Goal: Task Accomplishment & Management: Manage account settings

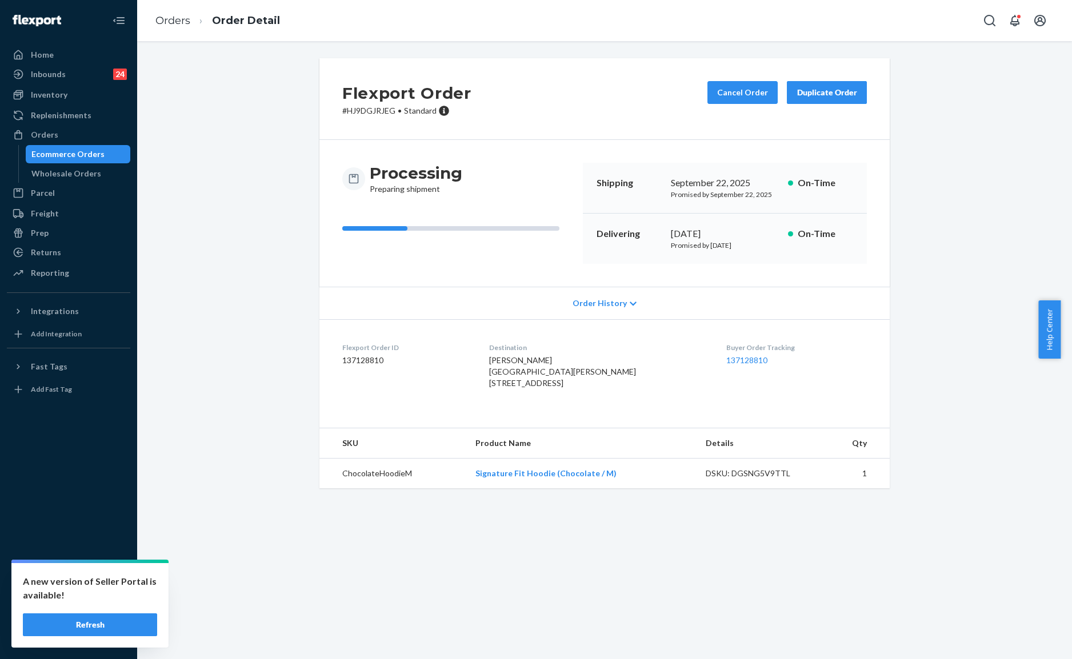
click at [176, 26] on li "Orders" at bounding box center [172, 21] width 35 height 15
click at [176, 10] on ol "Orders Order Detail" at bounding box center [217, 21] width 143 height 34
click at [187, 21] on link "Orders" at bounding box center [172, 20] width 35 height 13
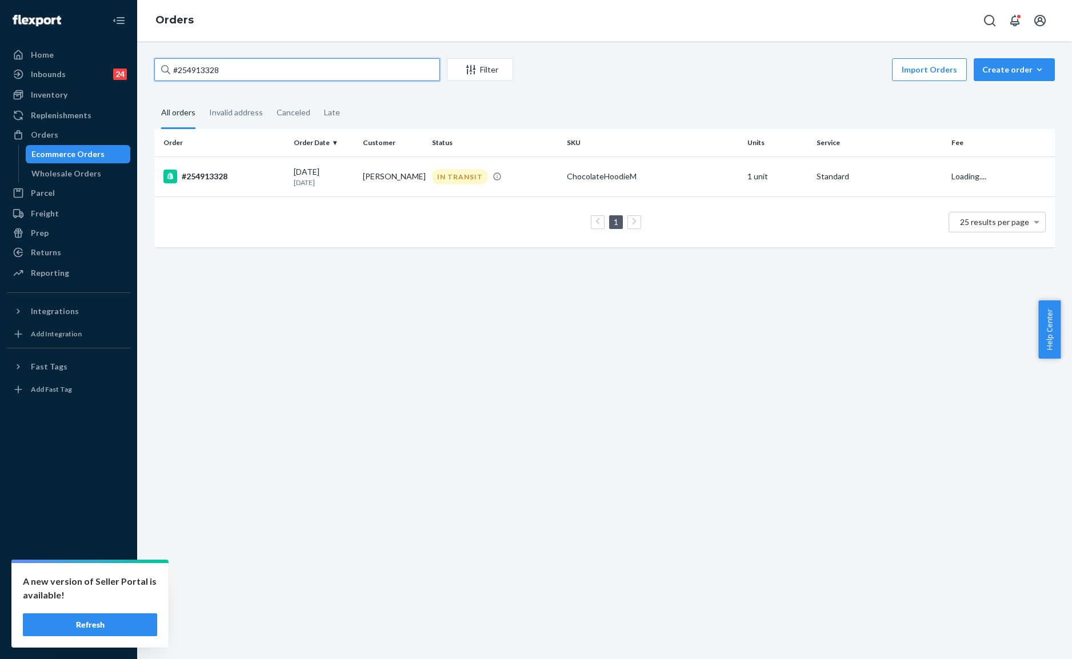
click at [235, 71] on input "#254913328" at bounding box center [297, 69] width 286 height 23
paste input "5312497"
type input "#255312497"
click at [398, 177] on td "Janis Konig" at bounding box center [392, 177] width 69 height 40
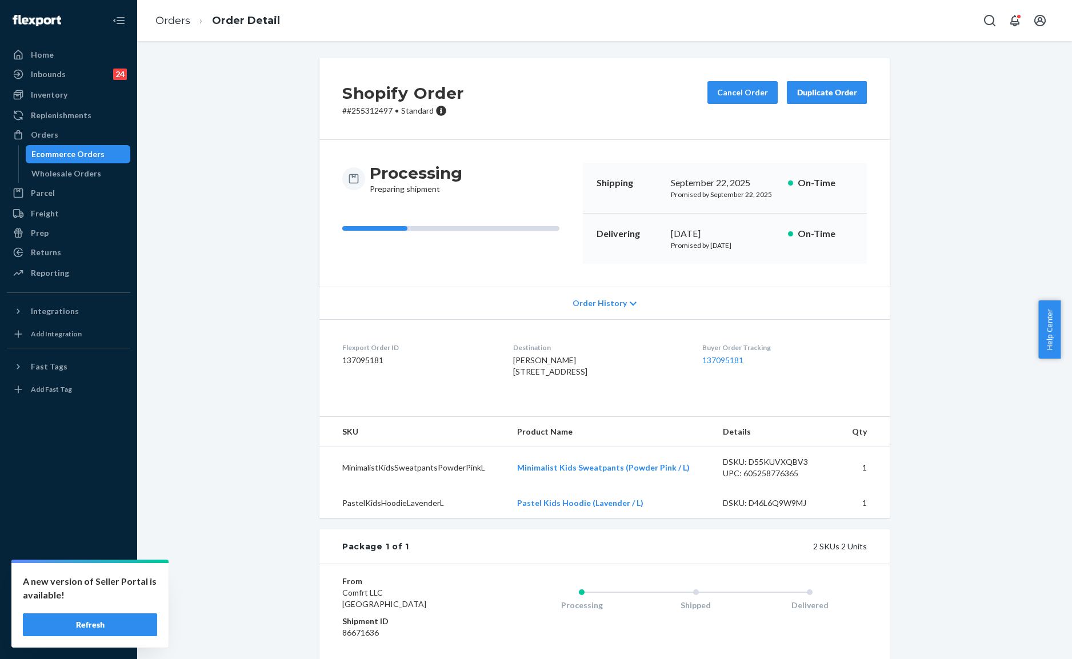
click at [497, 140] on div "Processing Preparing shipment Shipping September 22, 2025 Promised by September…" at bounding box center [604, 213] width 570 height 147
click at [731, 94] on button "Cancel Order" at bounding box center [742, 92] width 70 height 23
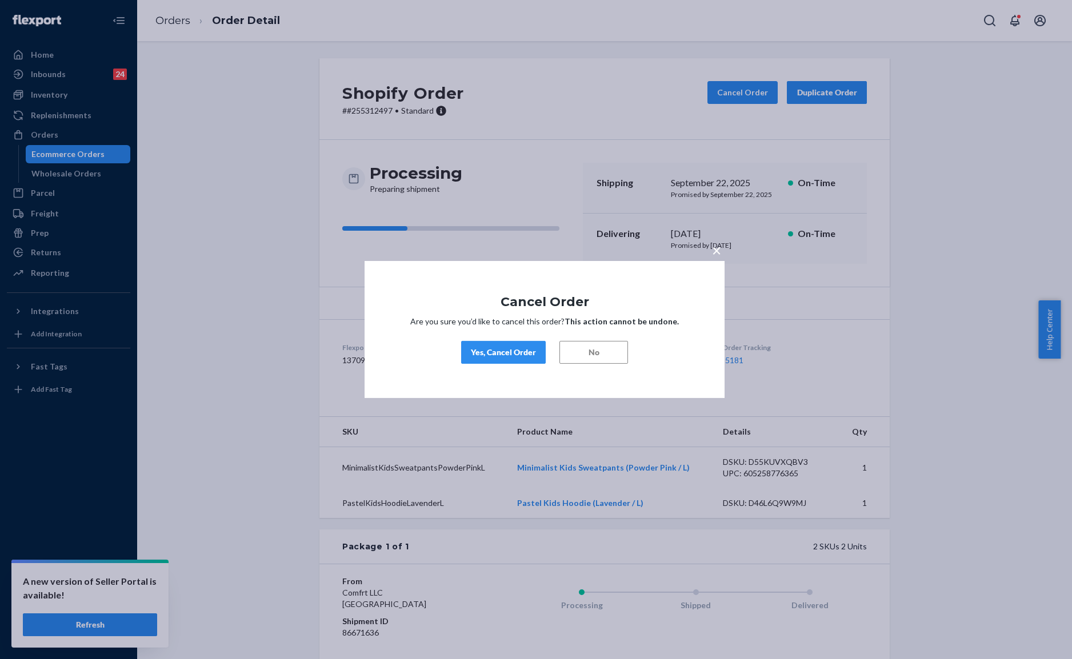
click at [499, 351] on div "Yes, Cancel Order" at bounding box center [503, 352] width 65 height 11
click at [592, 140] on div "× Cancel Order Are you sure you’d like to cancel this order? This action cannot…" at bounding box center [536, 329] width 1072 height 659
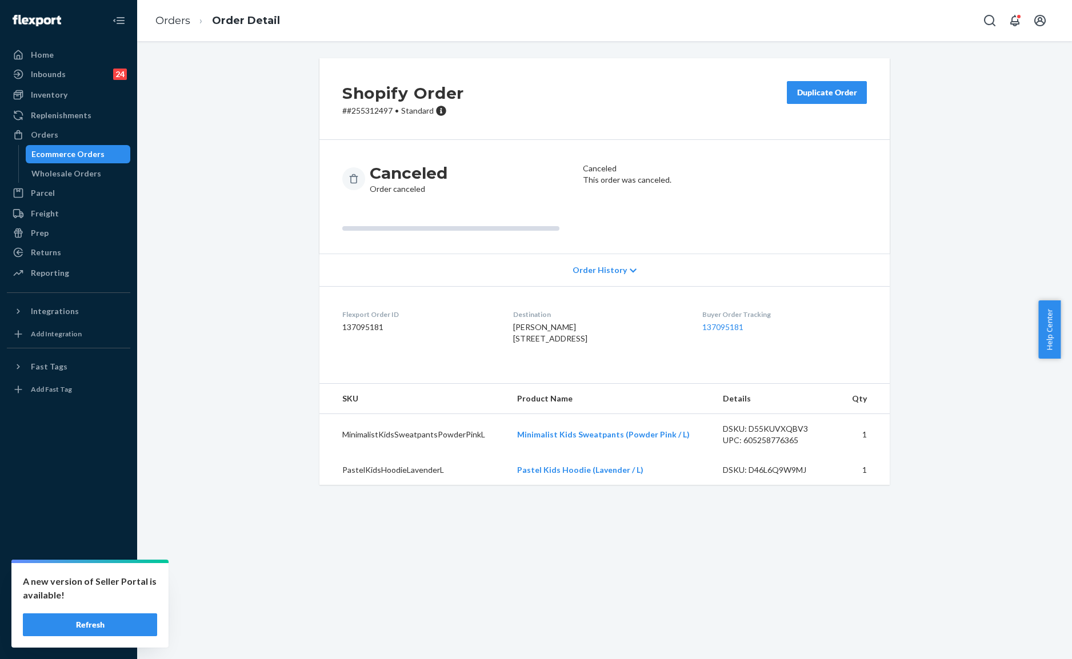
click at [191, 30] on ol "Orders Order Detail" at bounding box center [217, 21] width 143 height 34
click at [178, 28] on ol "Orders Order Detail" at bounding box center [217, 21] width 143 height 34
click at [177, 19] on link "Orders" at bounding box center [172, 20] width 35 height 13
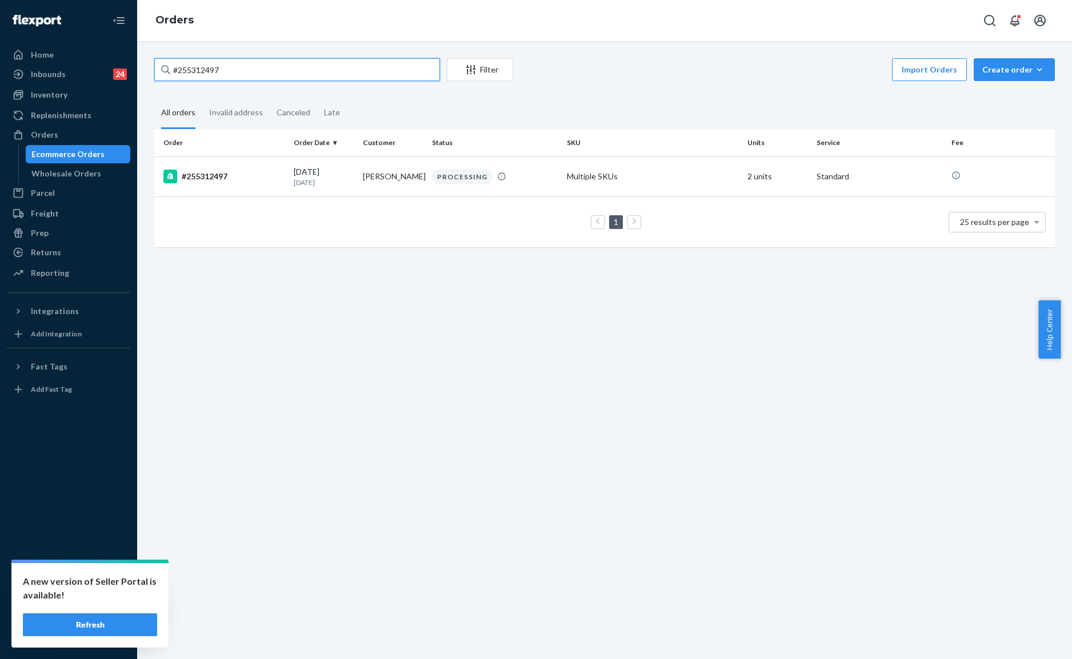
click at [276, 65] on input "#255312497" at bounding box center [297, 69] width 286 height 23
paste input "4172240"
click at [613, 75] on div "Import Orders Create order Ecommerce order Removal order" at bounding box center [787, 71] width 535 height 26
click at [234, 67] on input "#254172240" at bounding box center [297, 69] width 286 height 23
paste input "357625"
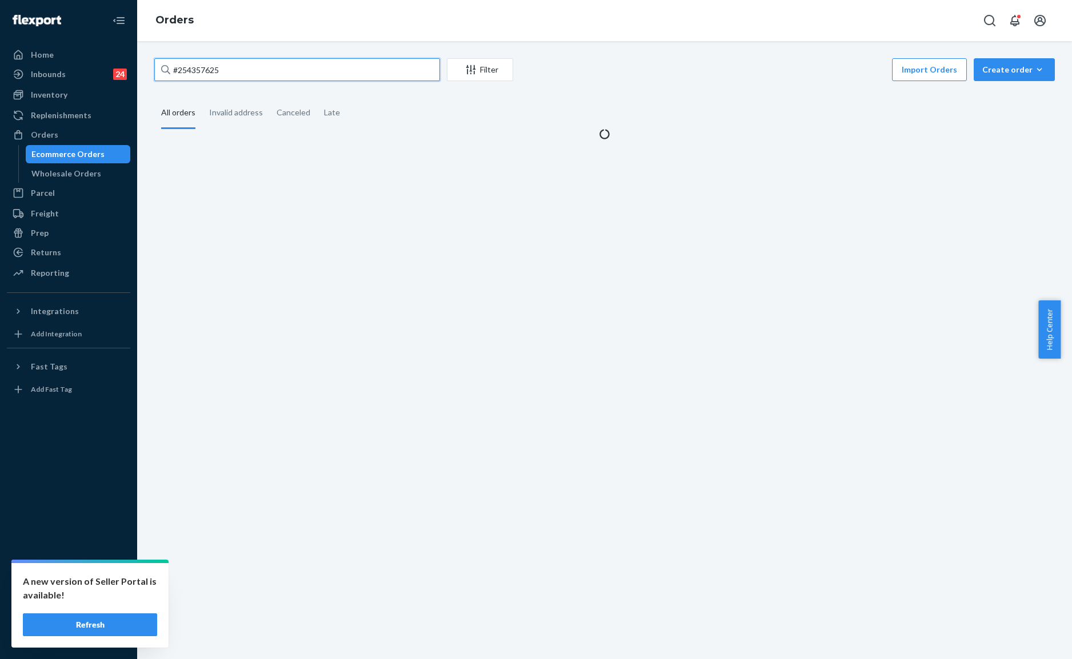
type input "#254357625"
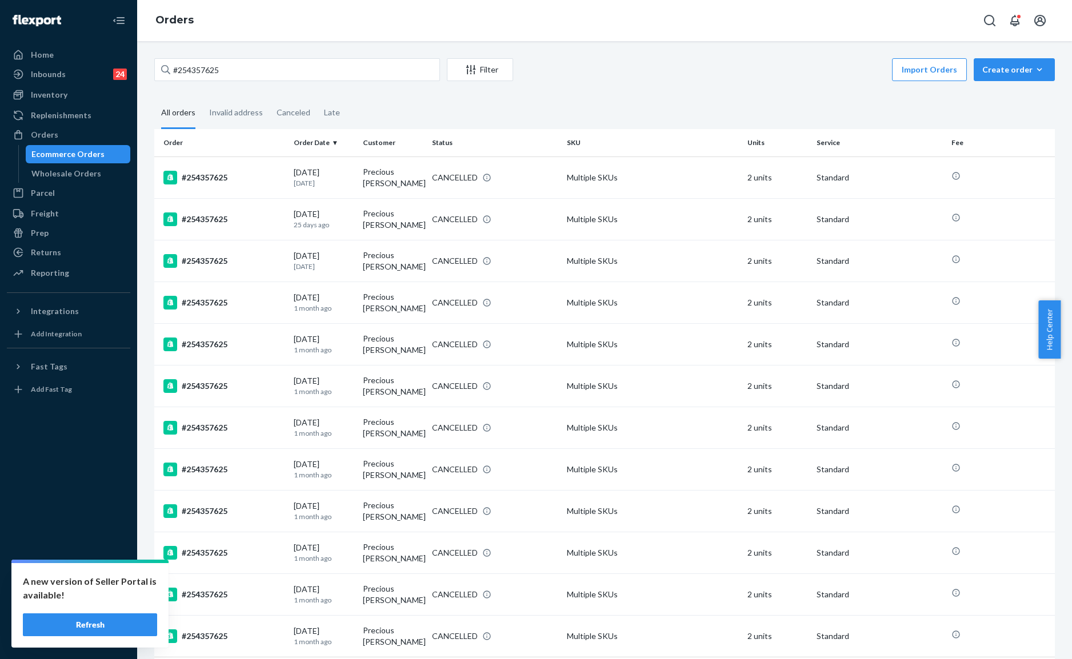
click at [284, 81] on div "#254357625 Filter Import Orders Create order Ecommerce order Removal order" at bounding box center [604, 71] width 900 height 26
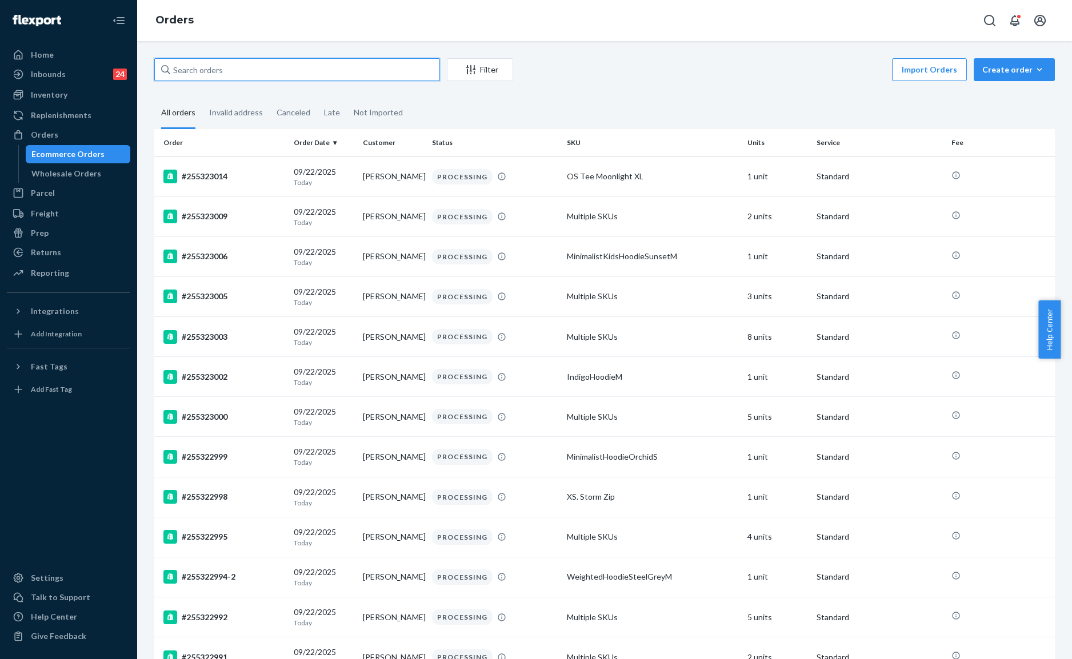
click at [227, 76] on input "text" at bounding box center [297, 69] width 286 height 23
paste input "#254357625"
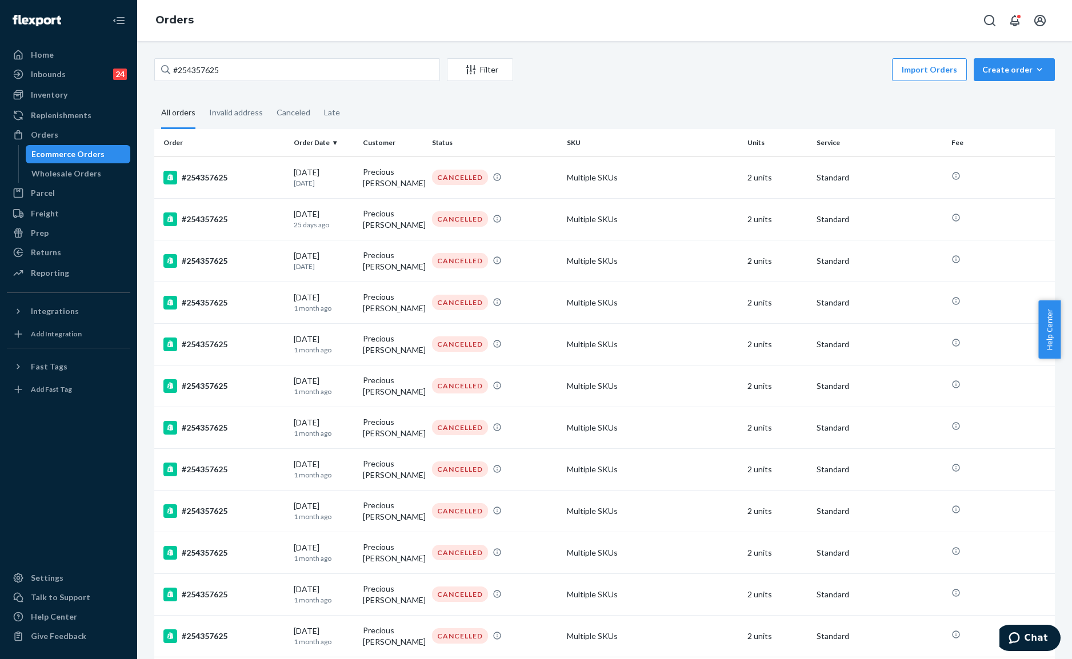
click at [654, 93] on div "#254357625 Filter Import Orders Create order Ecommerce order Removal order All …" at bounding box center [604, 388] width 917 height 661
drag, startPoint x: 201, startPoint y: 78, endPoint x: 214, endPoint y: 74, distance: 13.2
click at [206, 77] on input "#254357625" at bounding box center [297, 69] width 286 height 23
paste input "255141074"
type input "255141074"
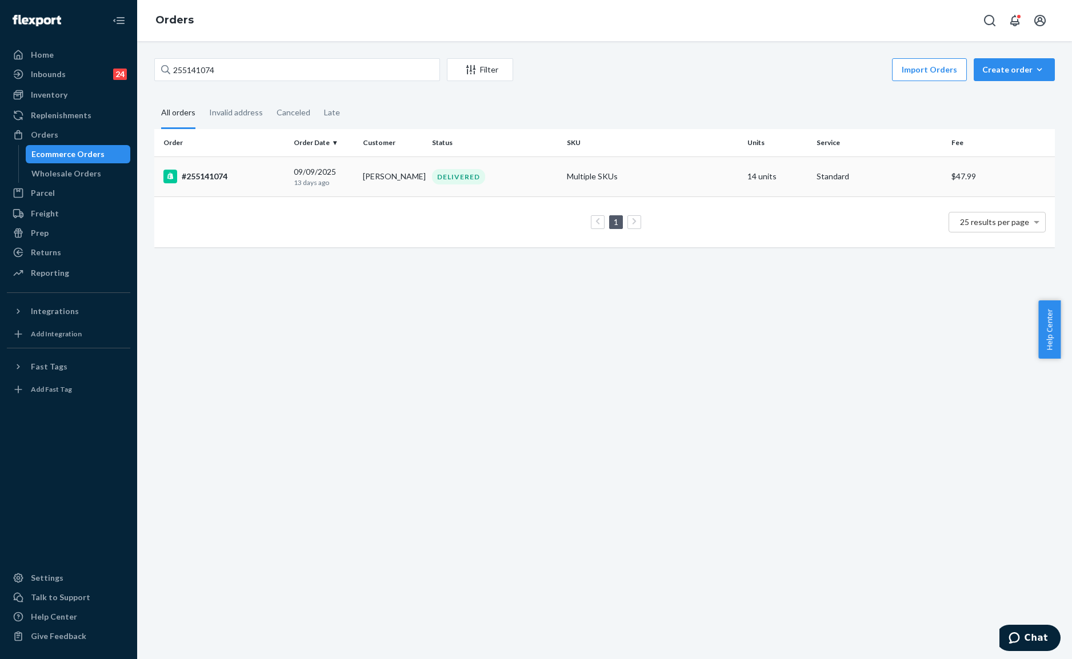
click at [531, 178] on div "DELIVERED" at bounding box center [495, 176] width 130 height 15
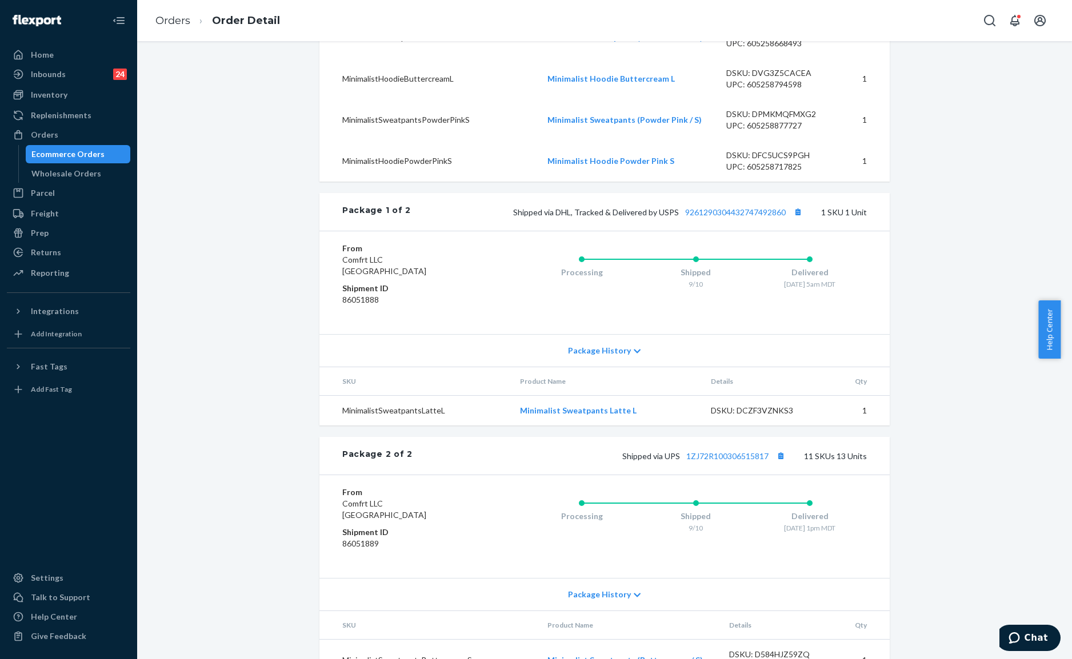
scroll to position [767, 0]
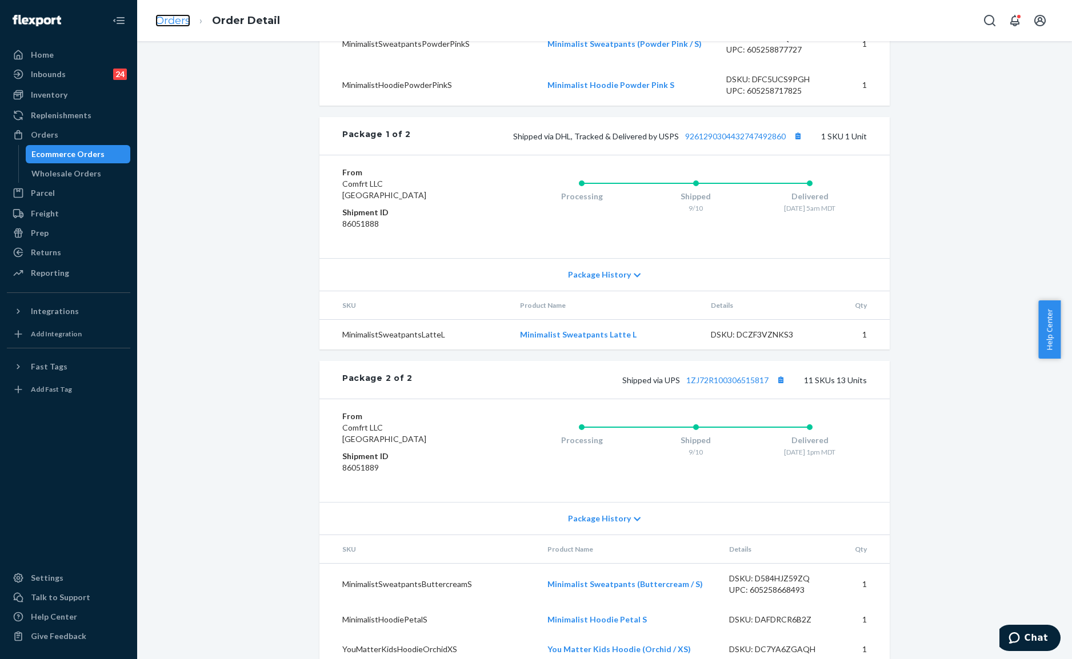
click at [167, 22] on link "Orders" at bounding box center [172, 20] width 35 height 13
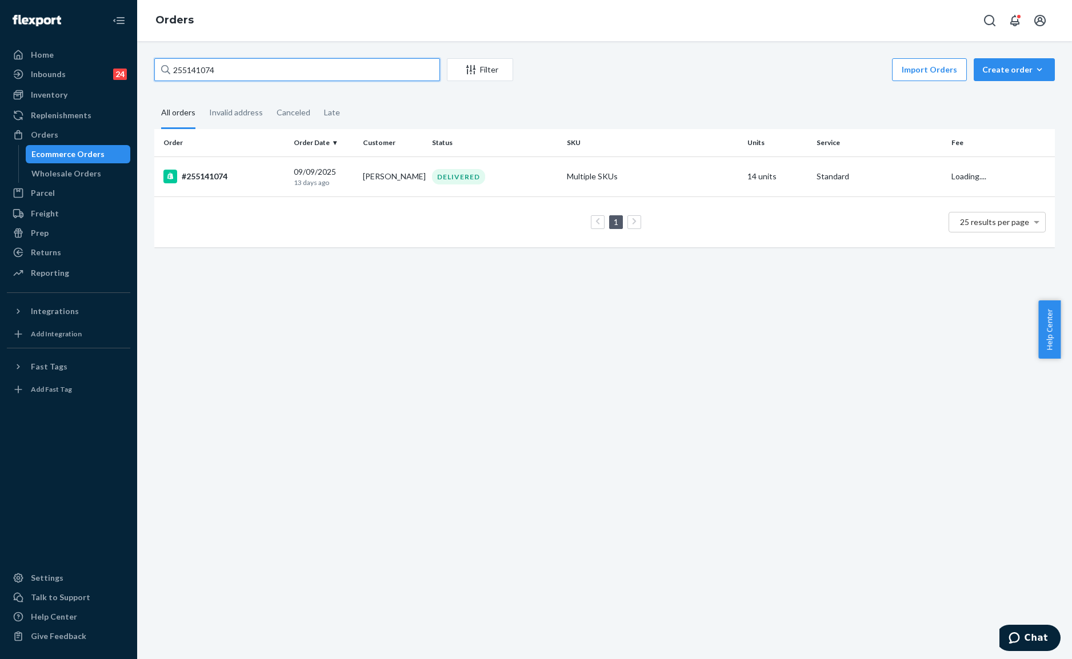
click at [336, 59] on input "255141074" at bounding box center [297, 69] width 286 height 23
paste input "#255312538"
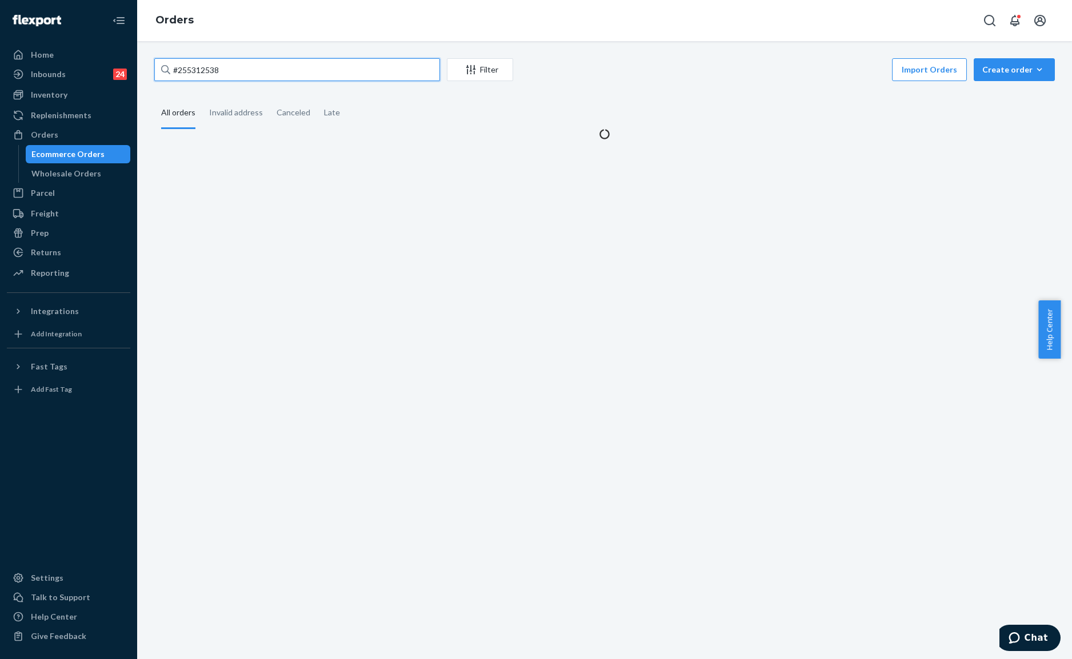
type input "#255312538"
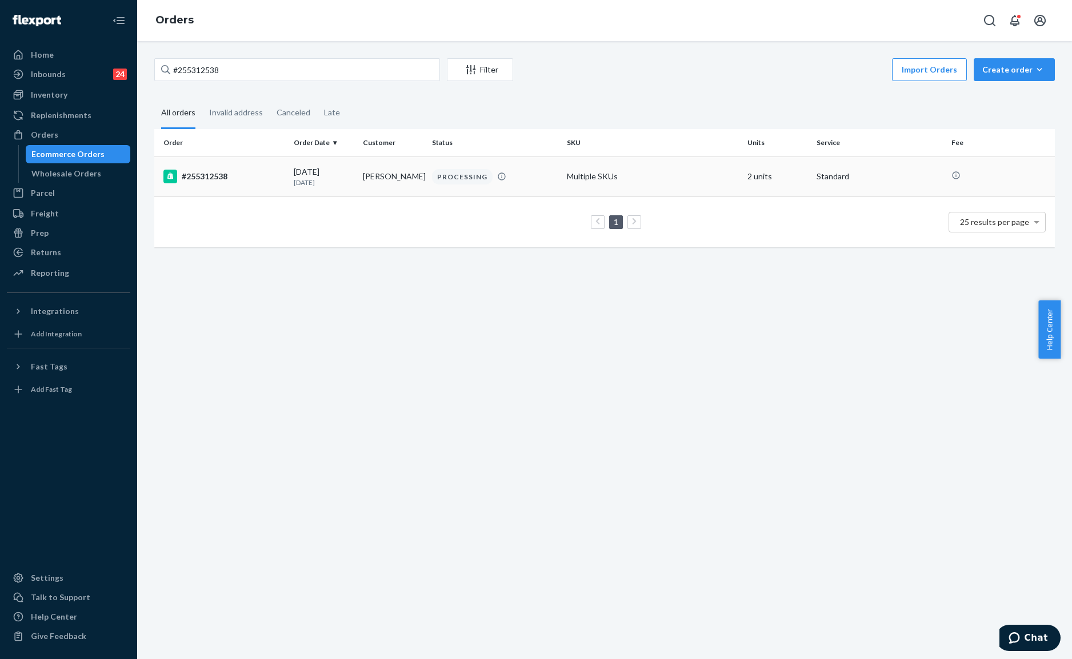
click at [384, 177] on td "[PERSON_NAME]" at bounding box center [392, 177] width 69 height 40
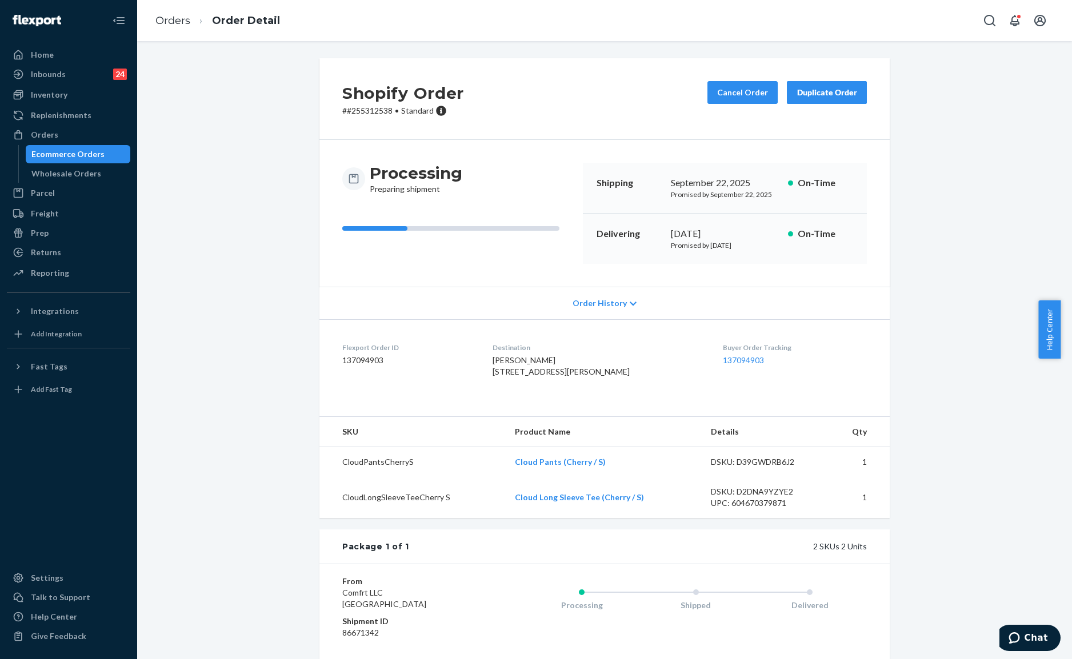
click at [608, 125] on div "Shopify Order # #255312538 • Standard Cancel Order Duplicate Order" at bounding box center [604, 99] width 570 height 82
click at [745, 97] on button "Cancel Order" at bounding box center [742, 92] width 70 height 23
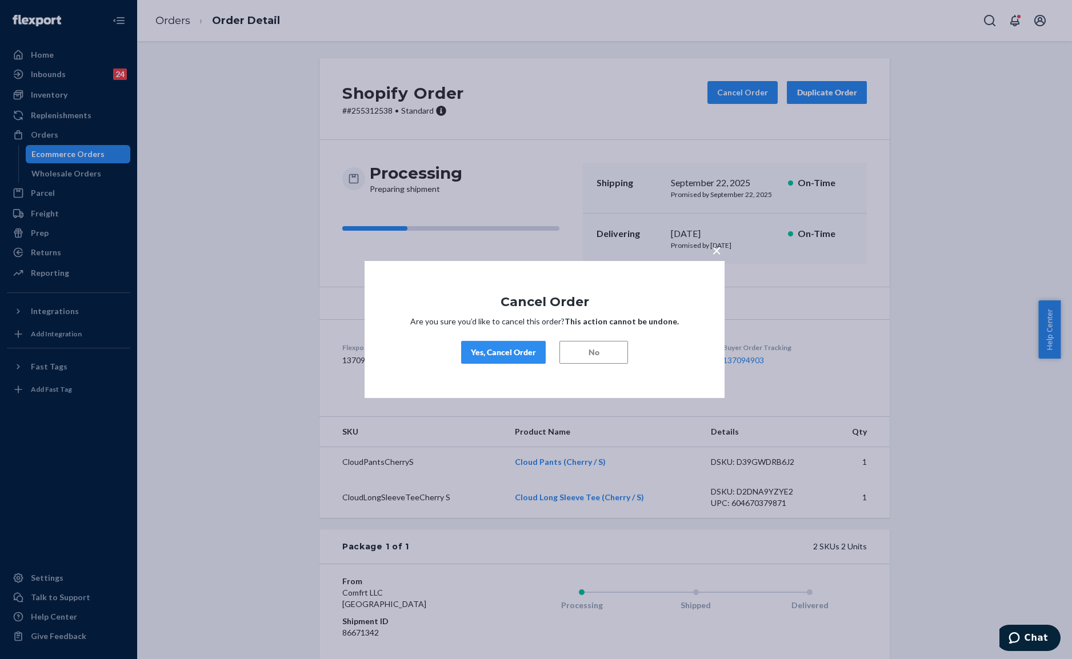
click at [492, 355] on div "Yes, Cancel Order" at bounding box center [503, 352] width 65 height 11
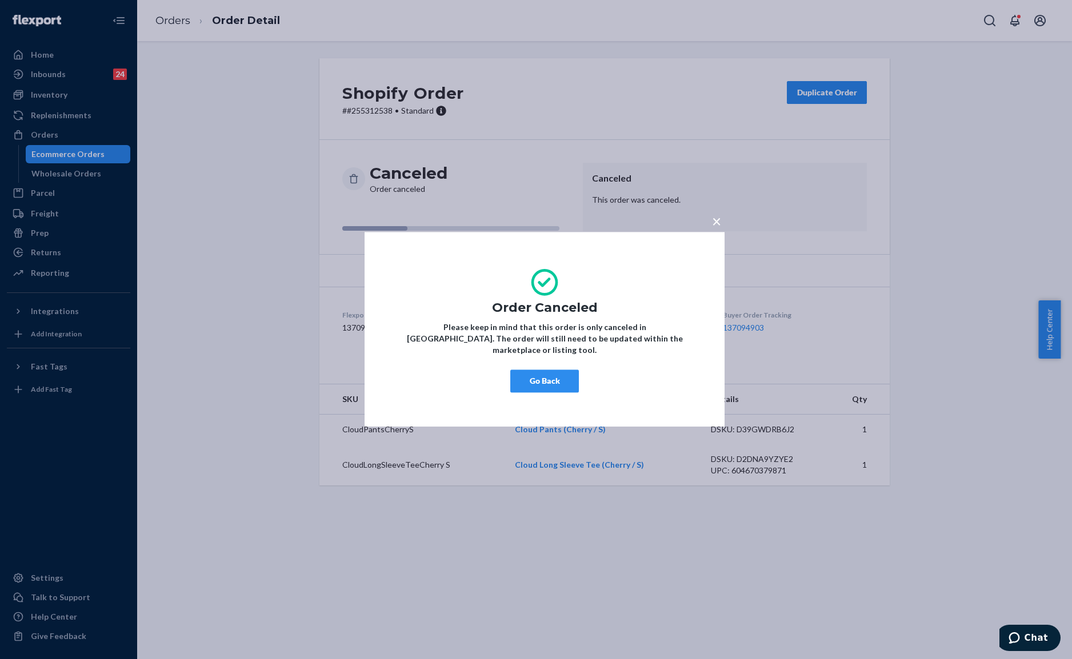
drag, startPoint x: 558, startPoint y: 350, endPoint x: 562, endPoint y: 357, distance: 8.4
click at [559, 351] on div "× Order Canceled Please keep in mind that this order is only canceled in [GEOGR…" at bounding box center [544, 329] width 360 height 195
click at [560, 372] on button "Go Back" at bounding box center [544, 381] width 69 height 23
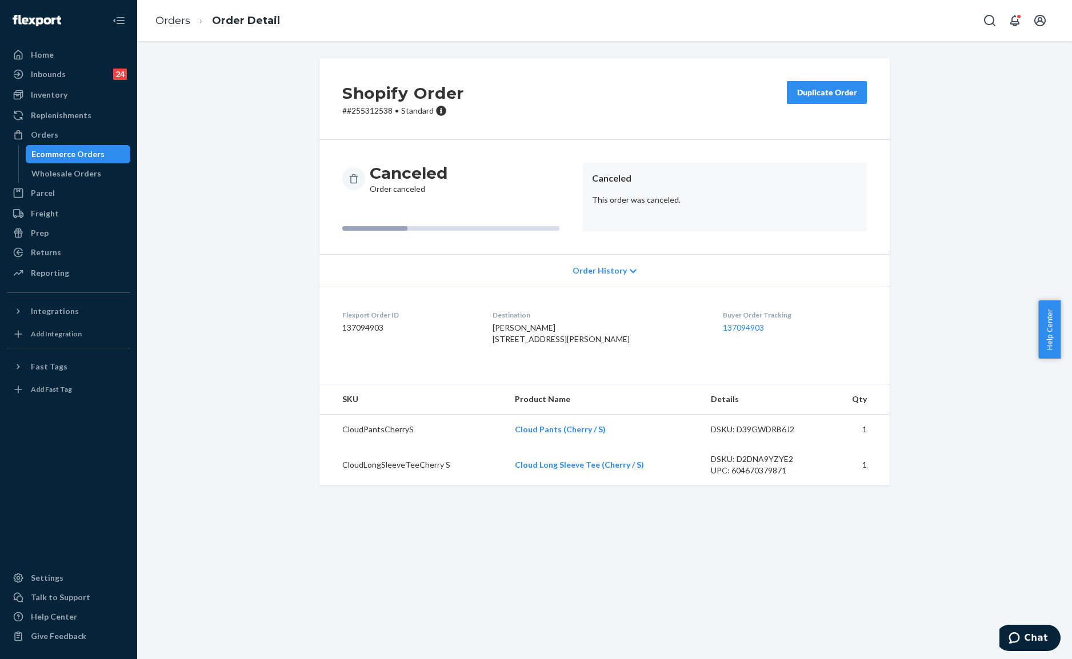
click at [547, 102] on div "Shopify Order # #255312538 • Standard Duplicate Order" at bounding box center [604, 99] width 570 height 82
click at [531, 188] on div "Canceled Order canceled" at bounding box center [457, 179] width 231 height 32
click at [182, 26] on li "Orders" at bounding box center [172, 21] width 35 height 15
click at [166, 17] on link "Orders" at bounding box center [172, 20] width 35 height 13
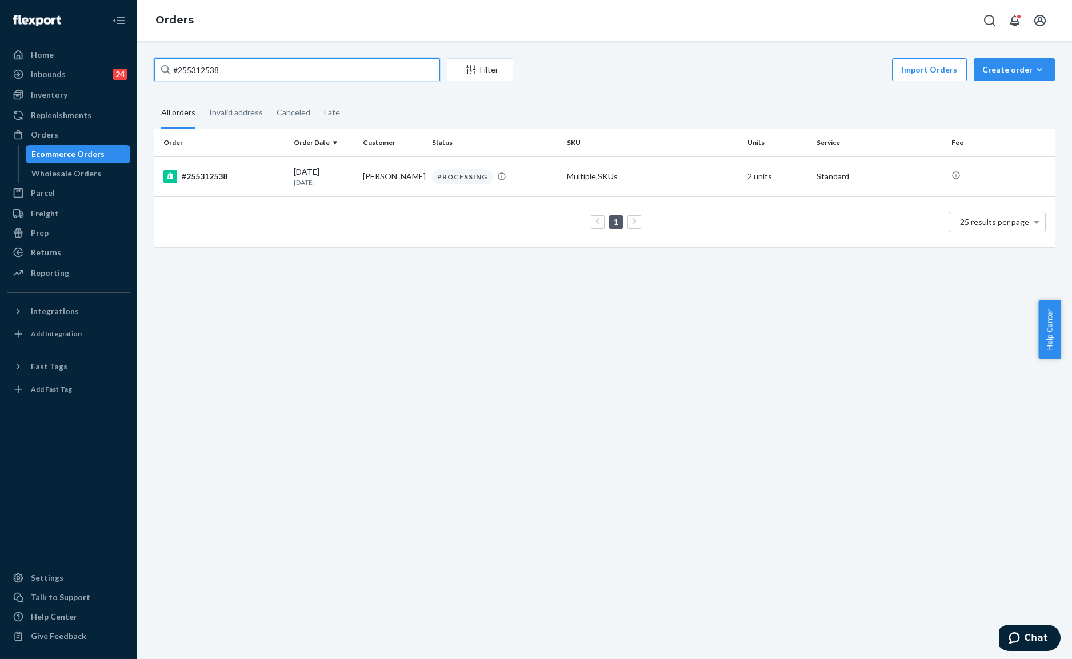
click at [272, 61] on input "#255312538" at bounding box center [297, 69] width 286 height 23
paste input "4519587"
type input "#254519587"
click at [311, 178] on p "1 month ago" at bounding box center [324, 183] width 60 height 10
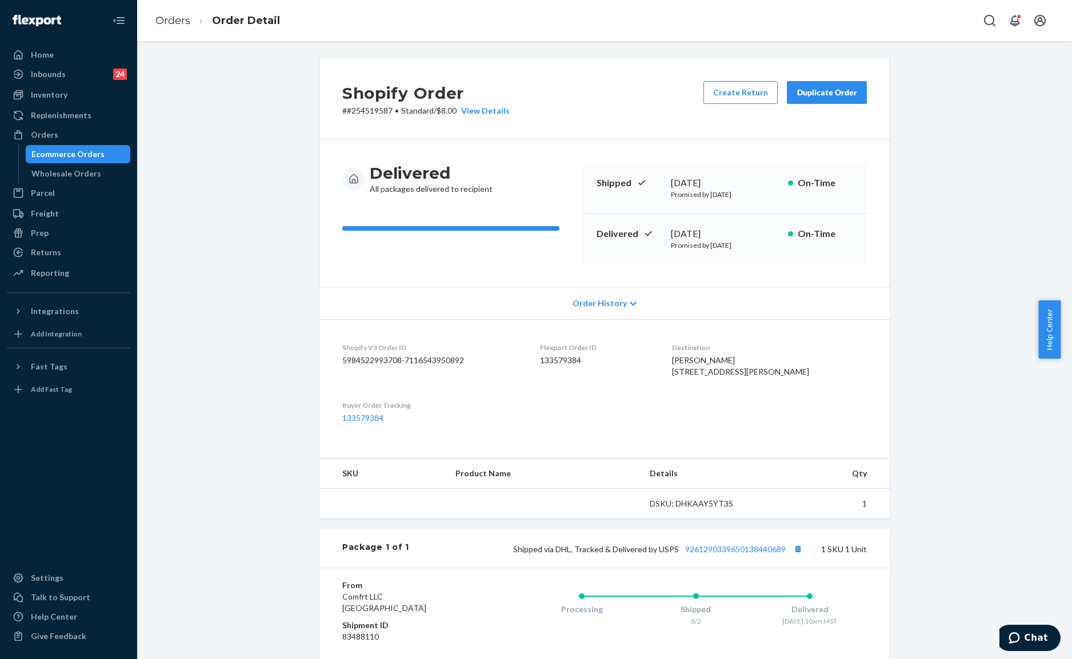
click at [655, 118] on div "Shopify Order # #254519587 • Standard / $8.00 View Details Create Return Duplic…" at bounding box center [604, 99] width 570 height 82
click at [586, 113] on div "Shopify Order # #254519587 • Standard / $8.00 View Details Create Return Duplic…" at bounding box center [604, 99] width 570 height 82
click at [187, 15] on link "Orders" at bounding box center [172, 20] width 35 height 13
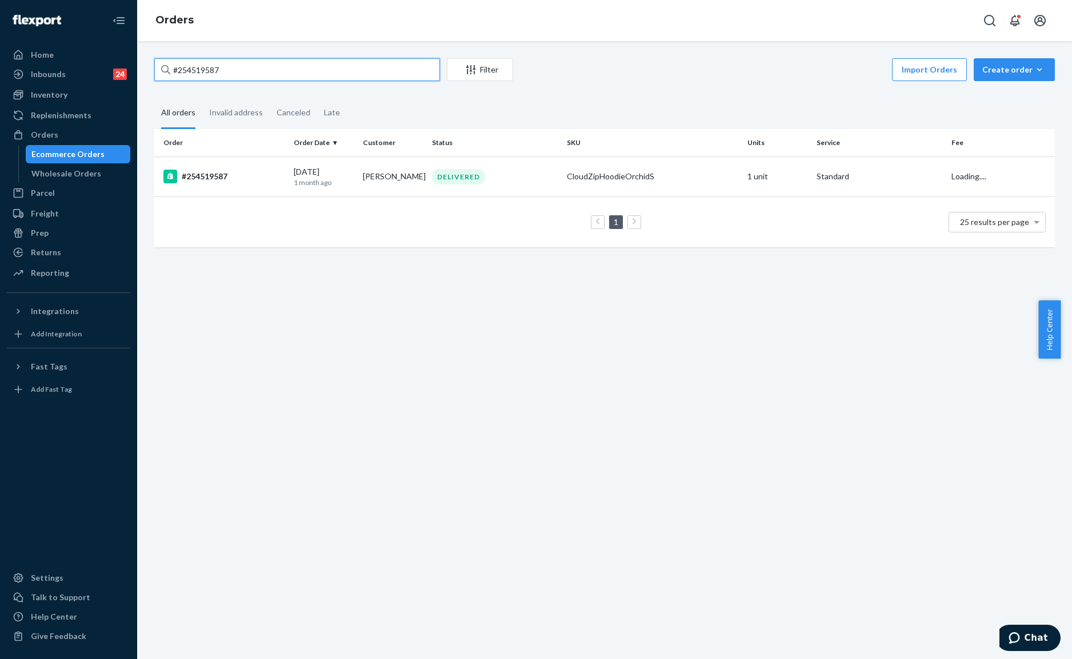
click at [345, 73] on input "#254519587" at bounding box center [297, 69] width 286 height 23
paste input "34287"
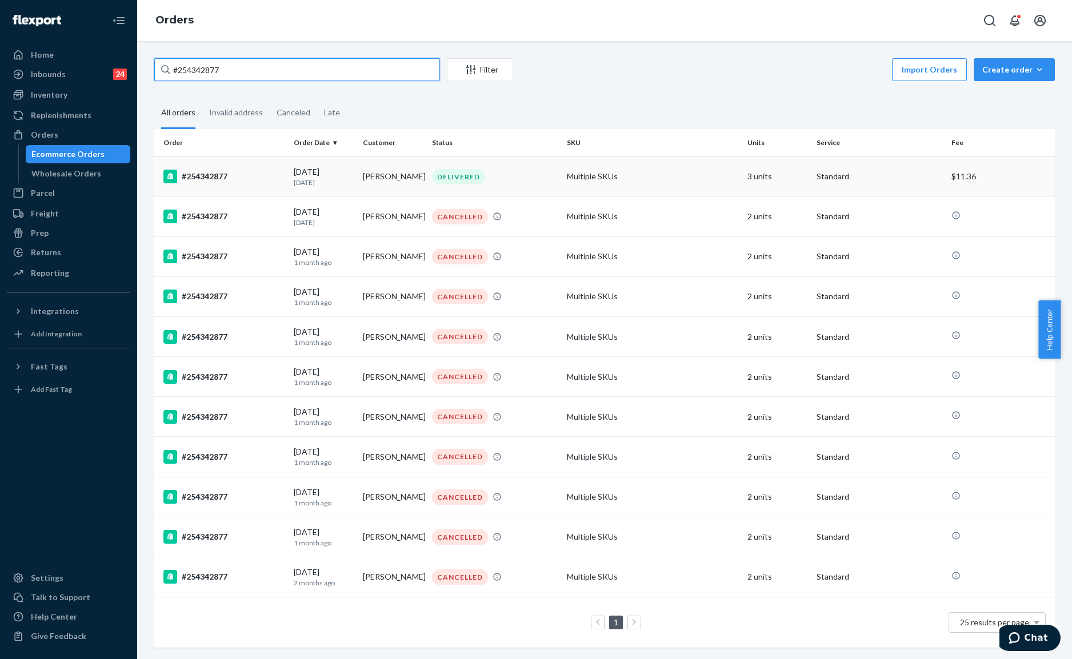
type input "#254342877"
click at [464, 179] on div "DELIVERED" at bounding box center [458, 176] width 53 height 15
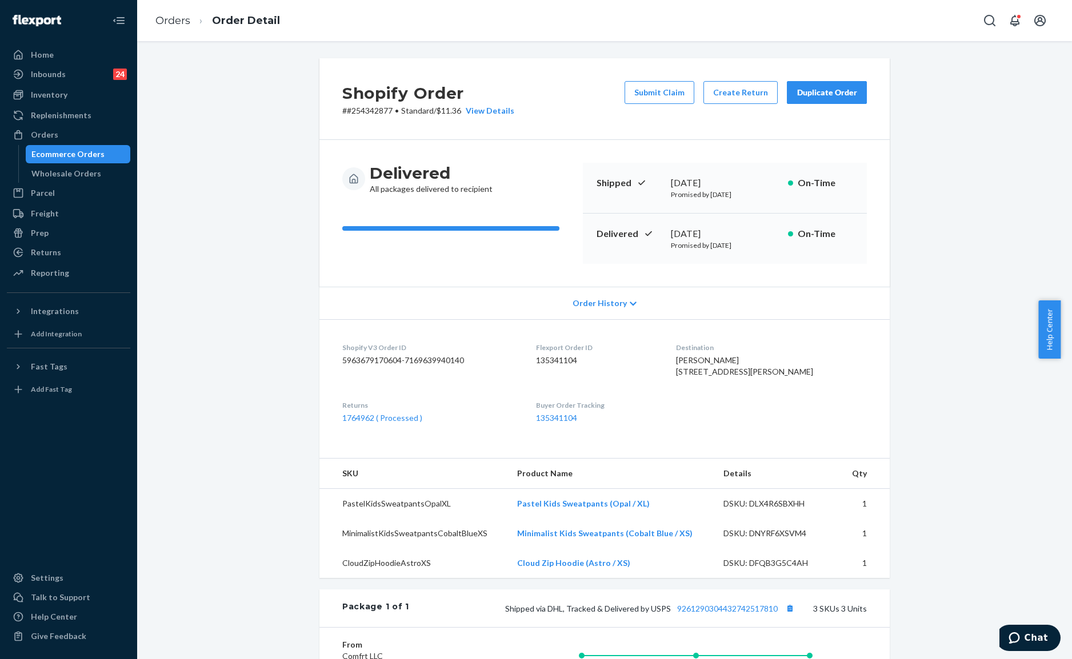
click at [577, 133] on div "Shopify Order # #254342877 • Standard / $11.36 View Details Submit Claim Create…" at bounding box center [604, 99] width 570 height 82
click at [800, 120] on div "Shopify Order # #254342877 • Standard / $11.36 View Details Submit Claim Create…" at bounding box center [604, 99] width 570 height 82
click at [815, 88] on div "Duplicate Order" at bounding box center [826, 92] width 61 height 11
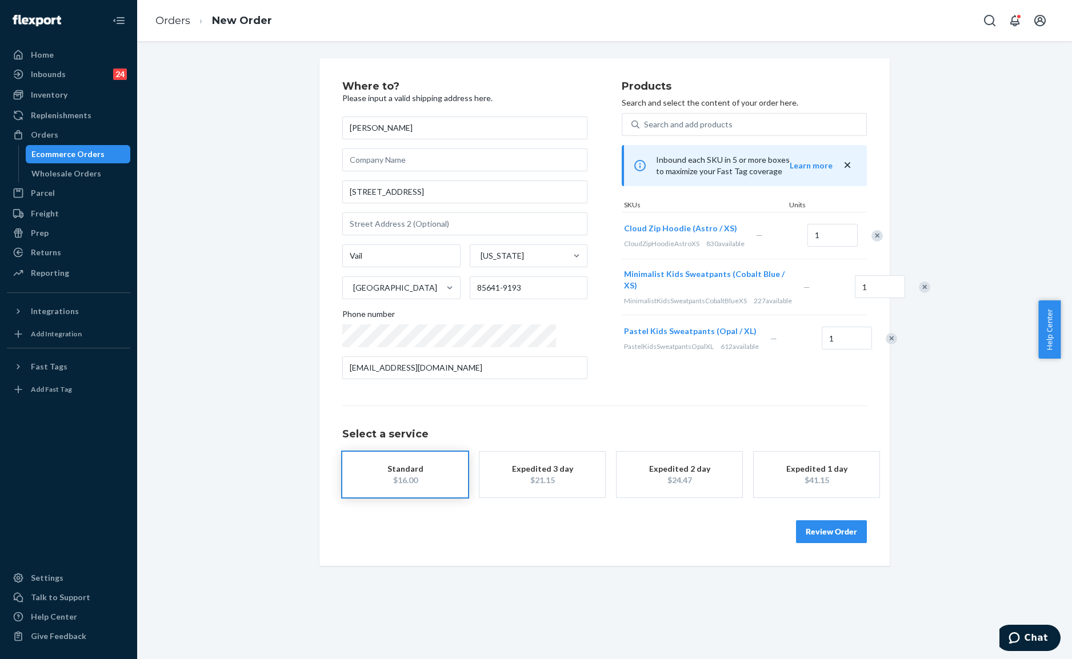
click at [856, 240] on div at bounding box center [870, 235] width 29 height 30
click at [871, 236] on div "Remove Item" at bounding box center [876, 235] width 11 height 11
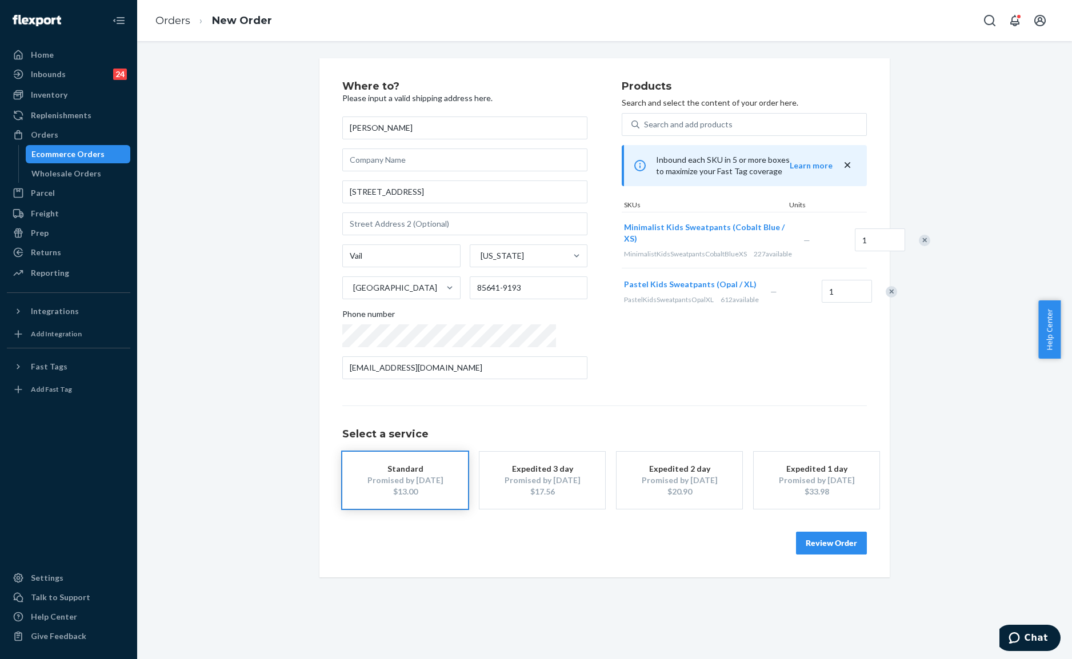
click at [885, 298] on div "Remove Item" at bounding box center [890, 291] width 11 height 11
drag, startPoint x: 633, startPoint y: 238, endPoint x: 570, endPoint y: 220, distance: 65.3
click at [570, 220] on div "Where to? Please input a valid shipping address here. [PERSON_NAME] [STREET_ADD…" at bounding box center [604, 234] width 524 height 307
drag, startPoint x: 585, startPoint y: 224, endPoint x: 660, endPoint y: 233, distance: 75.9
click at [632, 241] on div "Minimalist Kids Sweatpants (Cobalt Blue / XS) MinimalistKidsSweatpantsCobaltBlu…" at bounding box center [710, 239] width 179 height 55
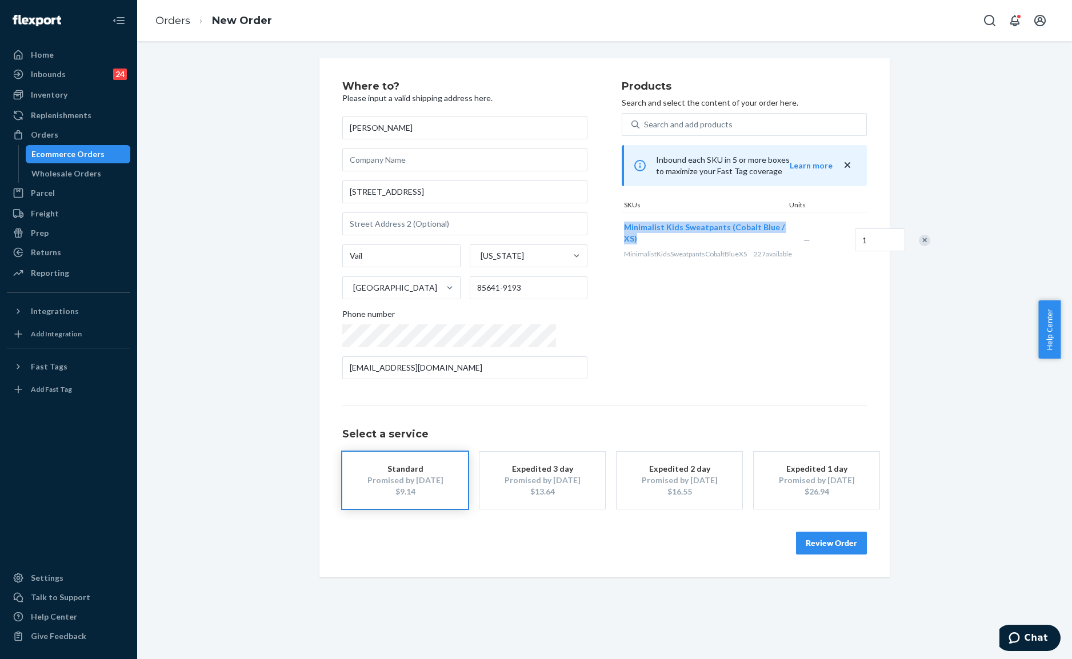
copy span "Minimalist Kids Sweatpants (Cobalt Blue / XS)"
click at [637, 110] on div "Products Search and select the content of your order here. Search and add produ…" at bounding box center [743, 234] width 245 height 307
click at [644, 120] on div "Search and add products" at bounding box center [688, 124] width 89 height 11
click at [644, 120] on input "0 results available. Use Up and Down to choose options, press Enter to select t…" at bounding box center [644, 124] width 1 height 11
paste input "Minimalist Kids Sweatpants (Cobalt Blue / XS)"
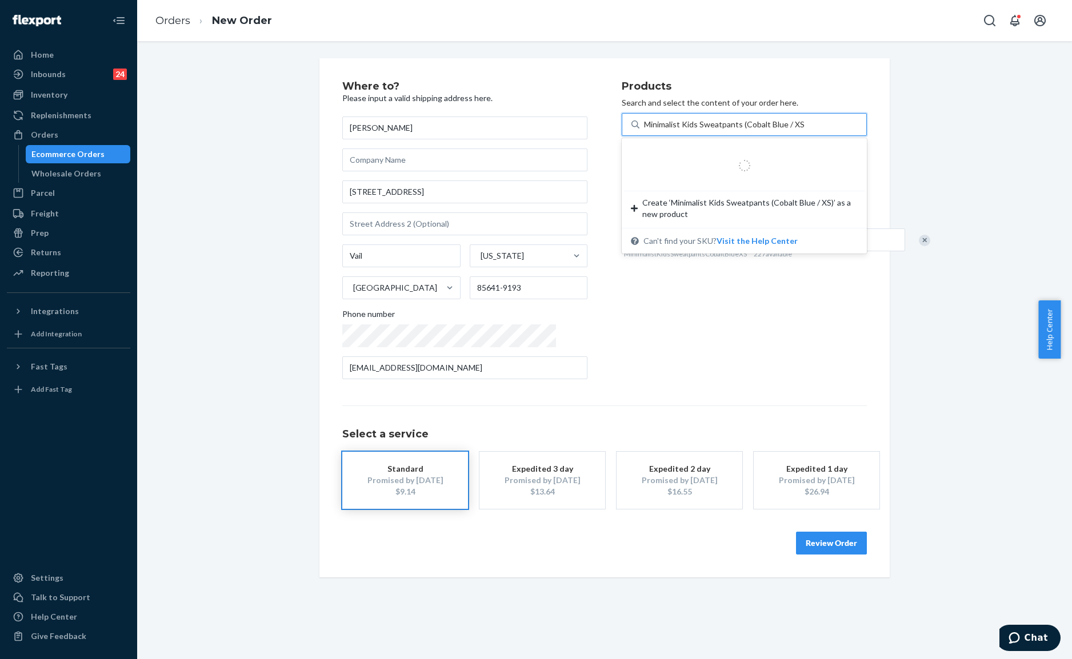
click at [656, 125] on input "Minimalist Kids Sweatpants (Cobalt Blue / XS)" at bounding box center [724, 124] width 160 height 11
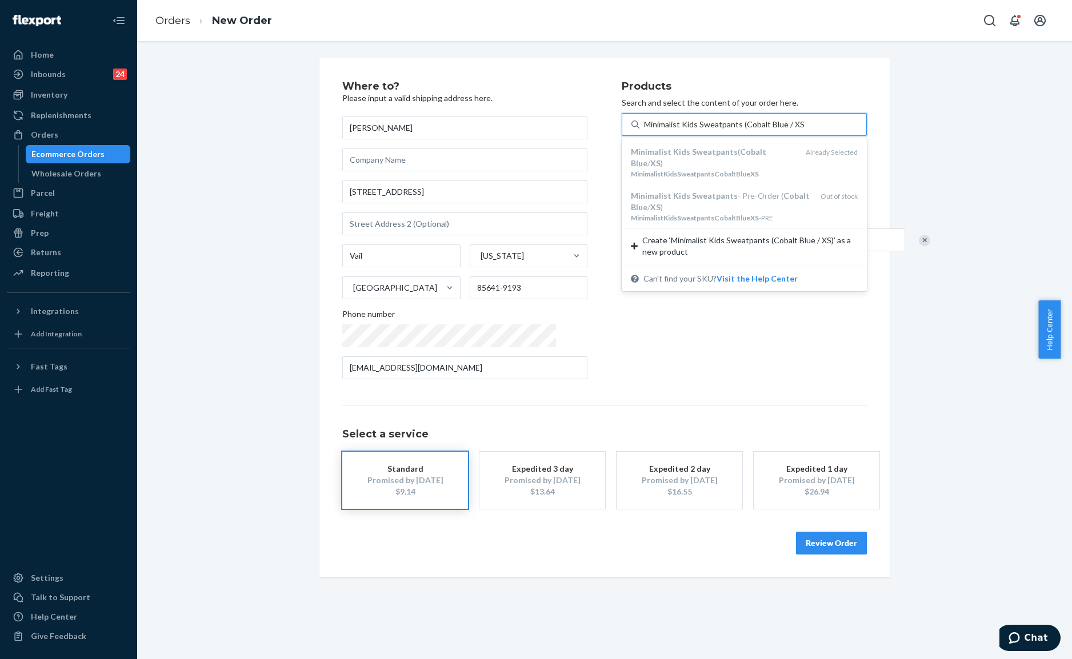
type input "Minimalist Sweatpants (Cobalt Blue / XS)"
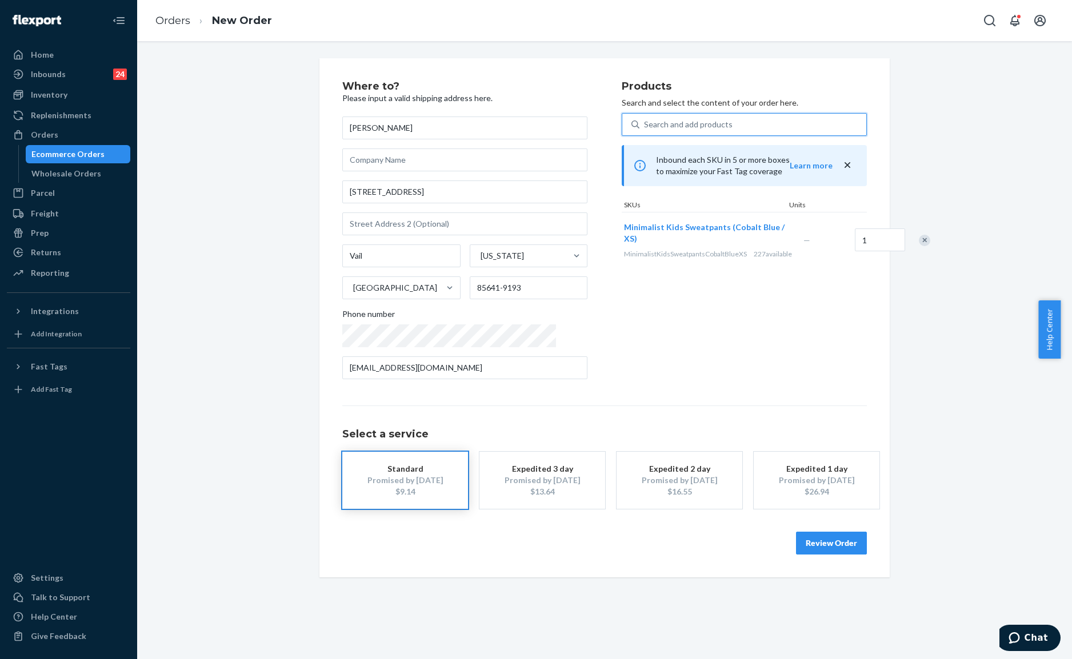
click at [807, 120] on div "Search and add products" at bounding box center [752, 124] width 227 height 21
click at [645, 120] on input "0 results available. Select is focused ,type to refine list, press Down to open…" at bounding box center [644, 124] width 1 height 11
click at [729, 126] on div "Search and add products" at bounding box center [752, 124] width 227 height 21
click at [645, 126] on input "0 results available. Select is focused ,type to refine list, press Down to open…" at bounding box center [644, 124] width 1 height 11
paste input "Minimalist Kids Sweatpants (Cobalt Blue / XS)"
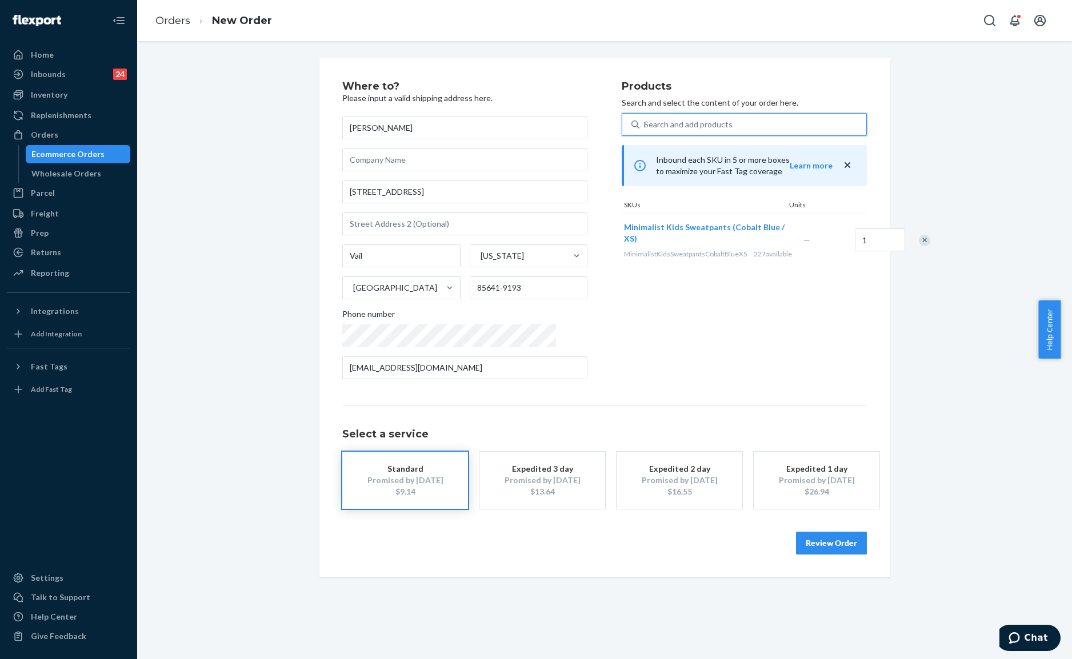
paste input "Minimalist Kids Sweatpants (Cobalt Blue / XS)"
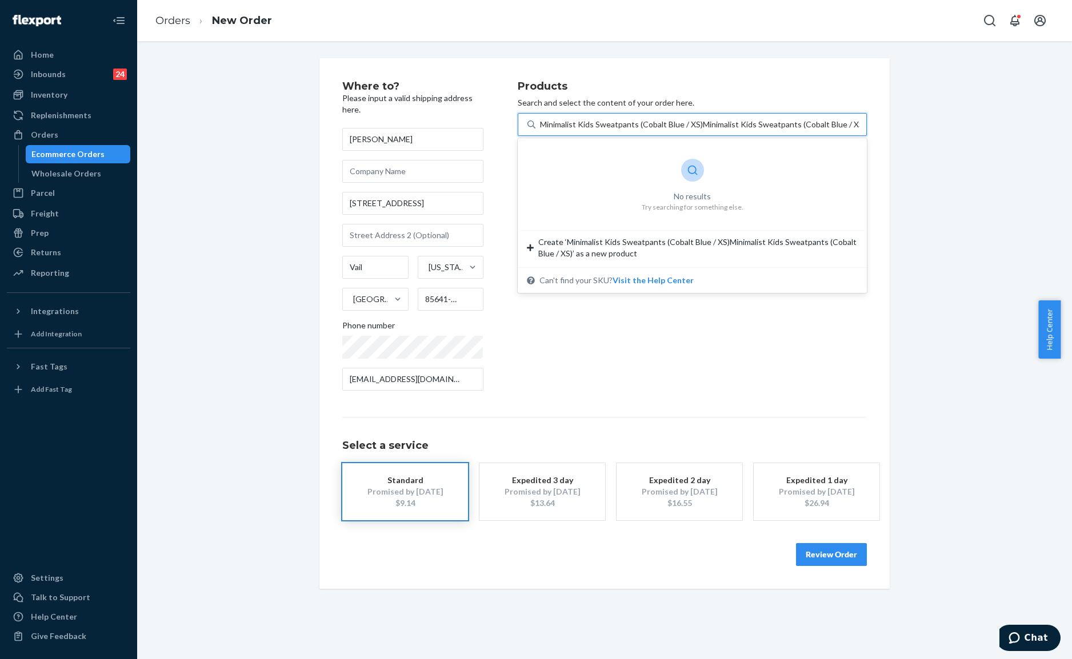
type input "Minimalist Kids Sweatpants (Cobalt Blue / XS)"
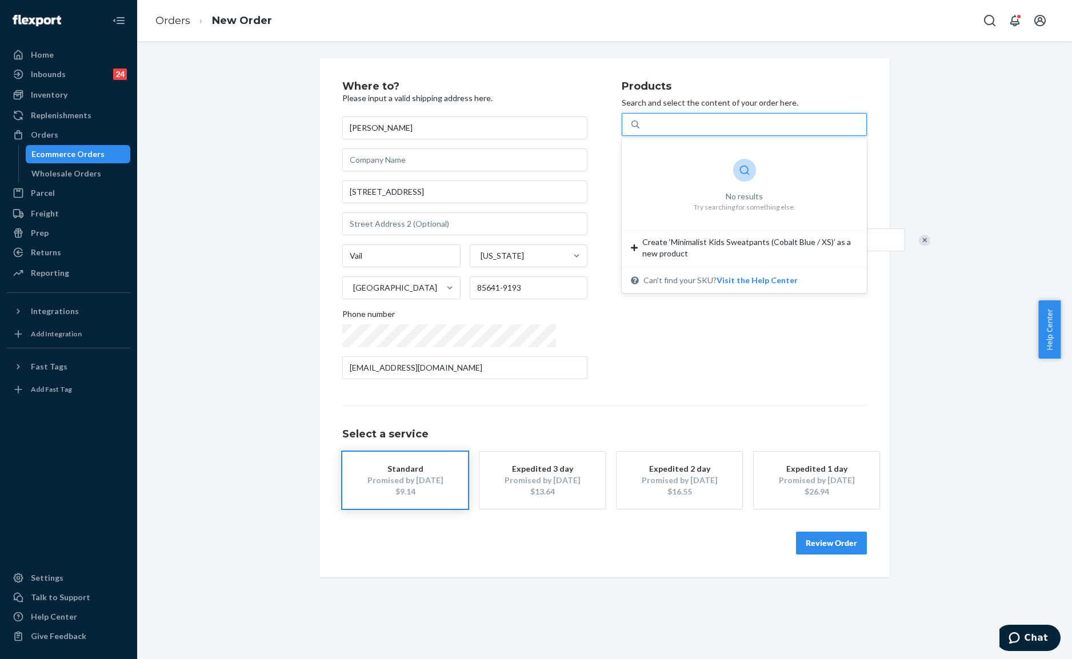
click at [803, 126] on div "Minimalist Kids Sweatpants (Cobalt Blue / XS)" at bounding box center [752, 124] width 227 height 21
click at [803, 126] on input "0 results available for search term Minimalist Kids Sweatpants (Cobalt Blue / X…" at bounding box center [724, 124] width 160 height 11
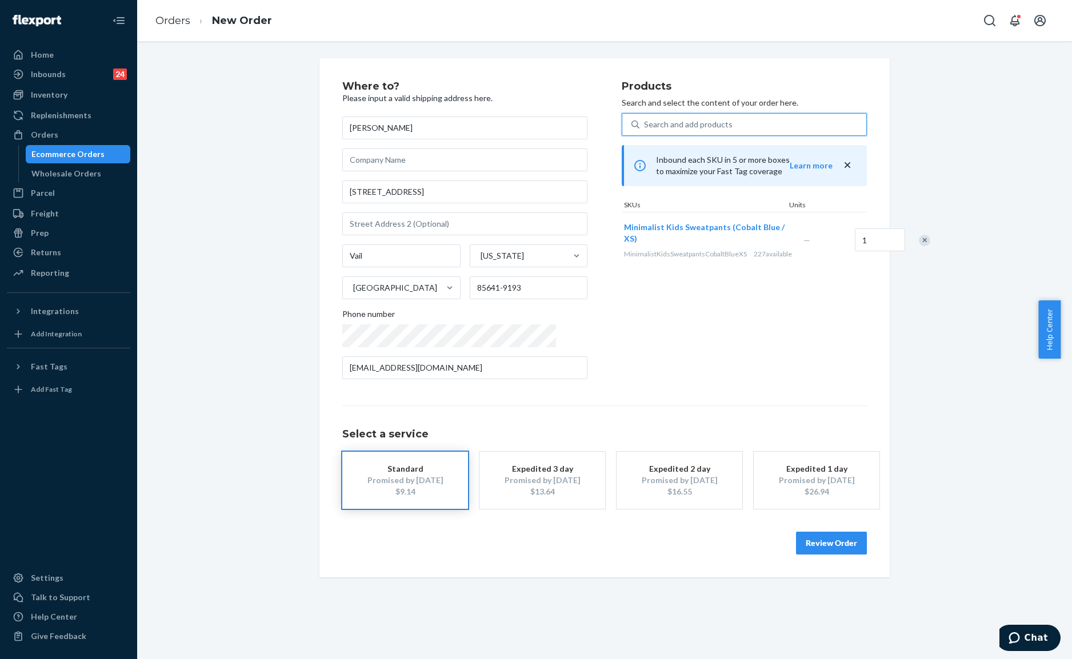
paste input "Minimalist Kids Sweatpants (Cobalt Blue / XS)"
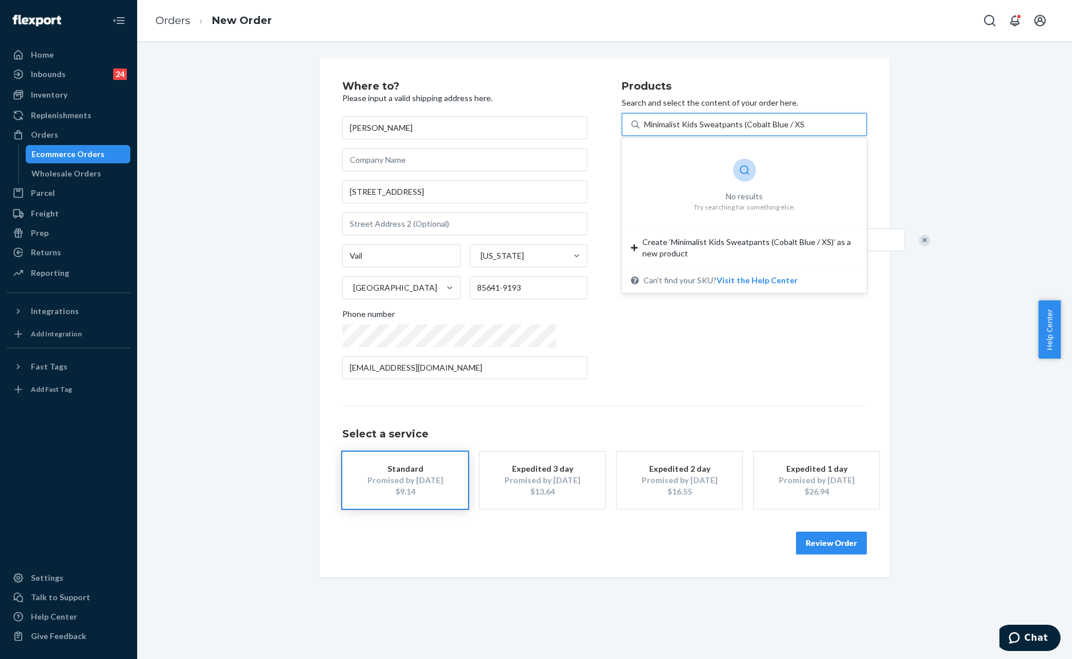
click at [656, 126] on input "Minimalist Kids Sweatpants (Cobalt Blue / XS)" at bounding box center [724, 124] width 160 height 11
click at [691, 122] on input "Minimalist Sweatpants (Cobalt Blue / XS)" at bounding box center [715, 124] width 143 height 11
type input "Minimalist Sweatpants Cobalt Blue / XS)"
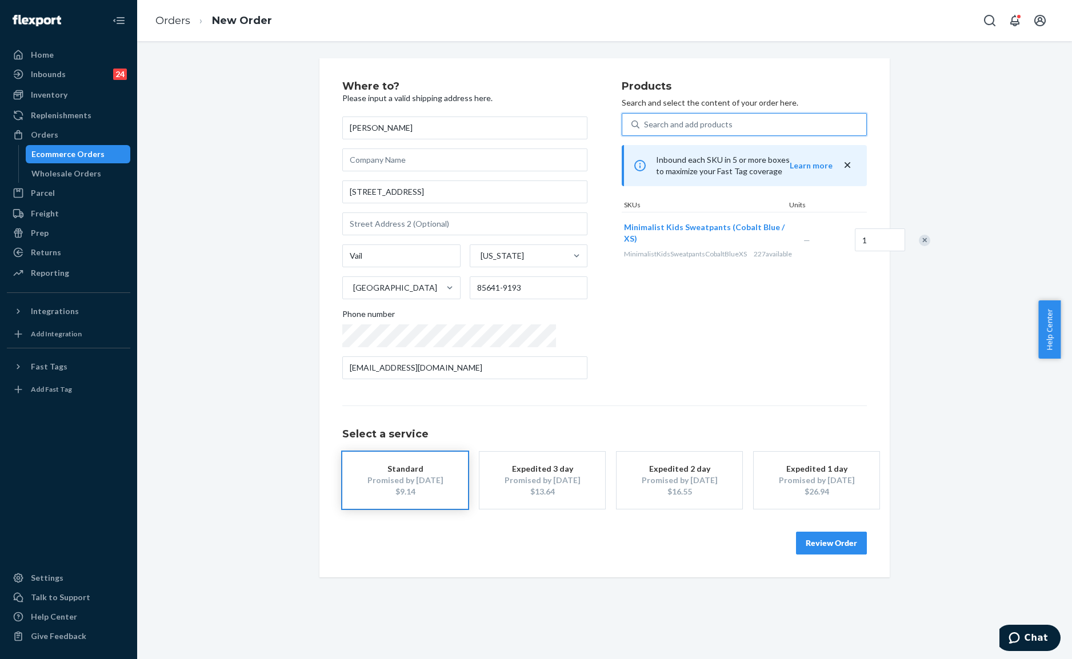
click at [761, 127] on div "Search and add products" at bounding box center [752, 124] width 227 height 21
click at [645, 127] on input "0 results available. Select is focused ,type to refine list, press Down to open…" at bounding box center [644, 124] width 1 height 11
click at [700, 130] on div "Search and add products" at bounding box center [752, 124] width 227 height 21
click at [645, 130] on input "0 results available. Select is focused ,type to refine list, press Down to open…" at bounding box center [644, 124] width 1 height 11
paste input "Minimalist Kids Sweatpants (Cobalt Blue / XS)"
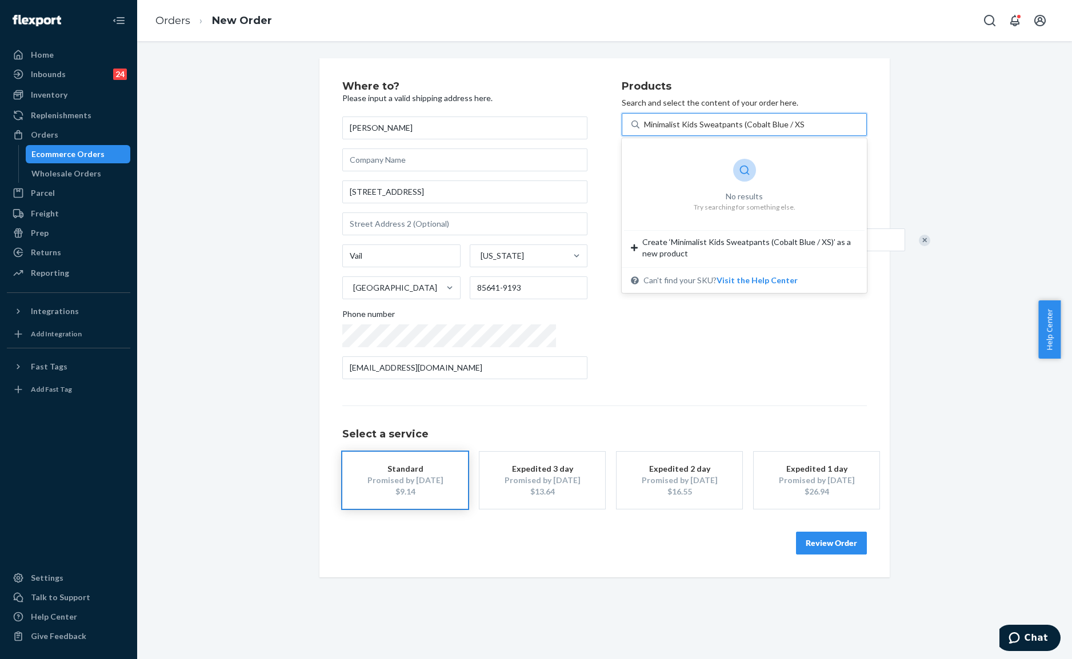
click at [663, 124] on input "Minimalist Kids Sweatpants (Cobalt Blue / XS)" at bounding box center [724, 124] width 160 height 11
click at [651, 124] on input "Minimalist Kids Sweatpants (Cobalt Blue / XS)" at bounding box center [724, 124] width 160 height 11
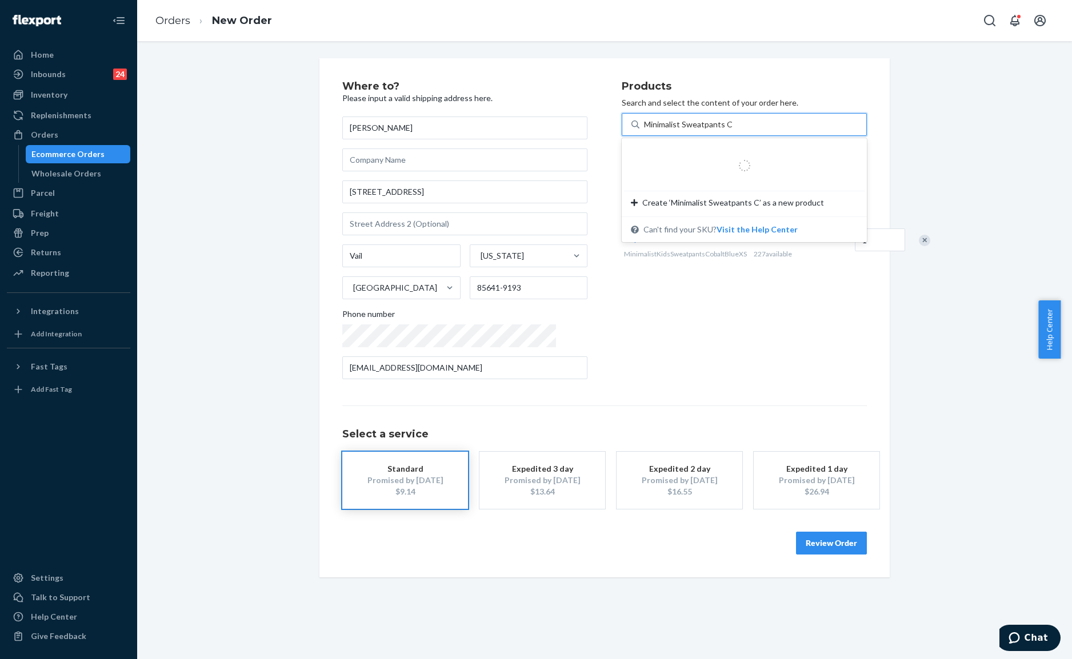
type input "Minimalist Sweatpants"
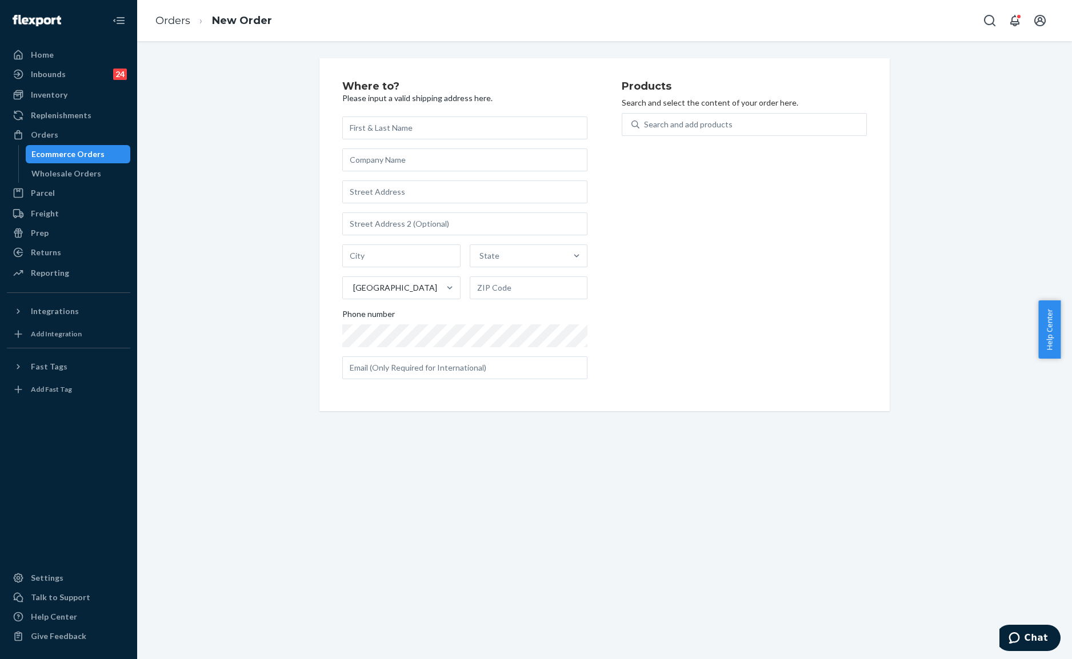
click at [695, 139] on div "Search and add products" at bounding box center [743, 131] width 245 height 37
click at [712, 125] on div "Search and add products" at bounding box center [688, 124] width 89 height 11
click at [645, 125] on input "Search and add products" at bounding box center [644, 124] width 1 height 11
click at [160, 24] on link "Orders" at bounding box center [172, 20] width 35 height 13
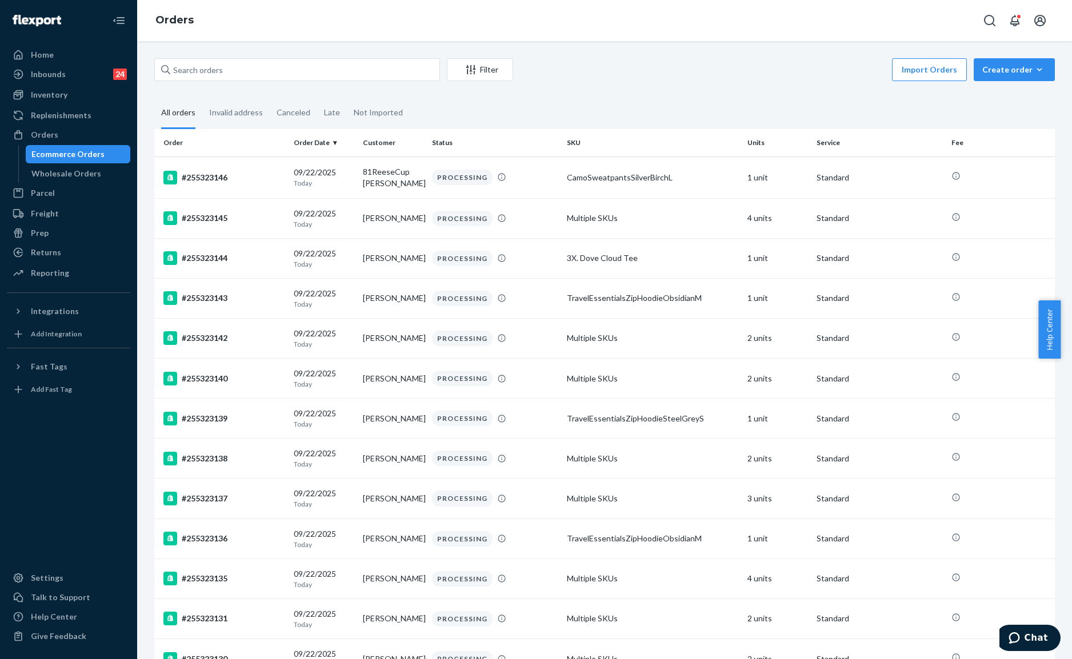
click at [316, 86] on div "Filter Import Orders Create order Ecommerce order Removal order All orders Inva…" at bounding box center [604, 640] width 917 height 1164
click at [320, 74] on input "text" at bounding box center [297, 69] width 286 height 23
click at [319, 73] on input "text" at bounding box center [297, 69] width 286 height 23
paste input "254342877"
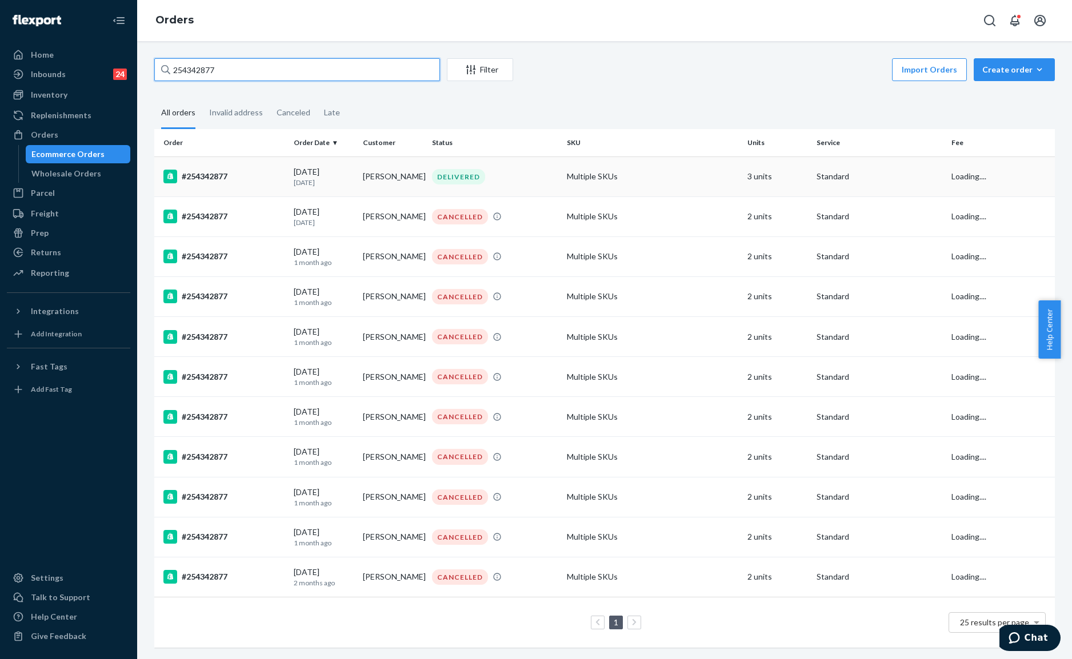
type input "254342877"
click at [480, 174] on div "DELIVERED" at bounding box center [458, 176] width 53 height 15
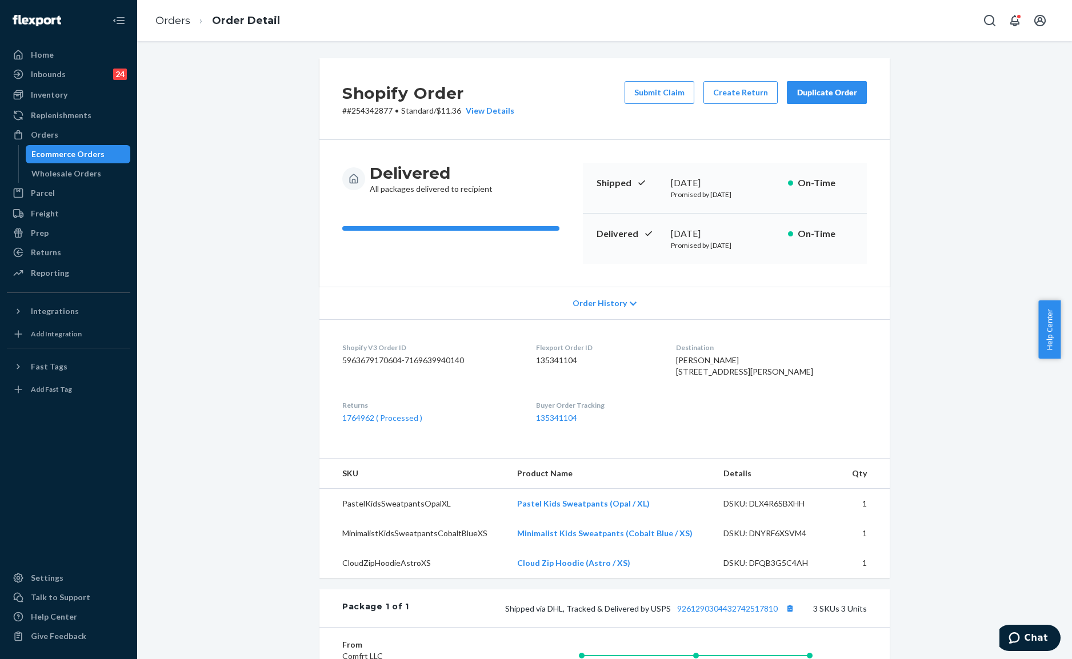
click at [828, 90] on div "Duplicate Order" at bounding box center [826, 92] width 61 height 11
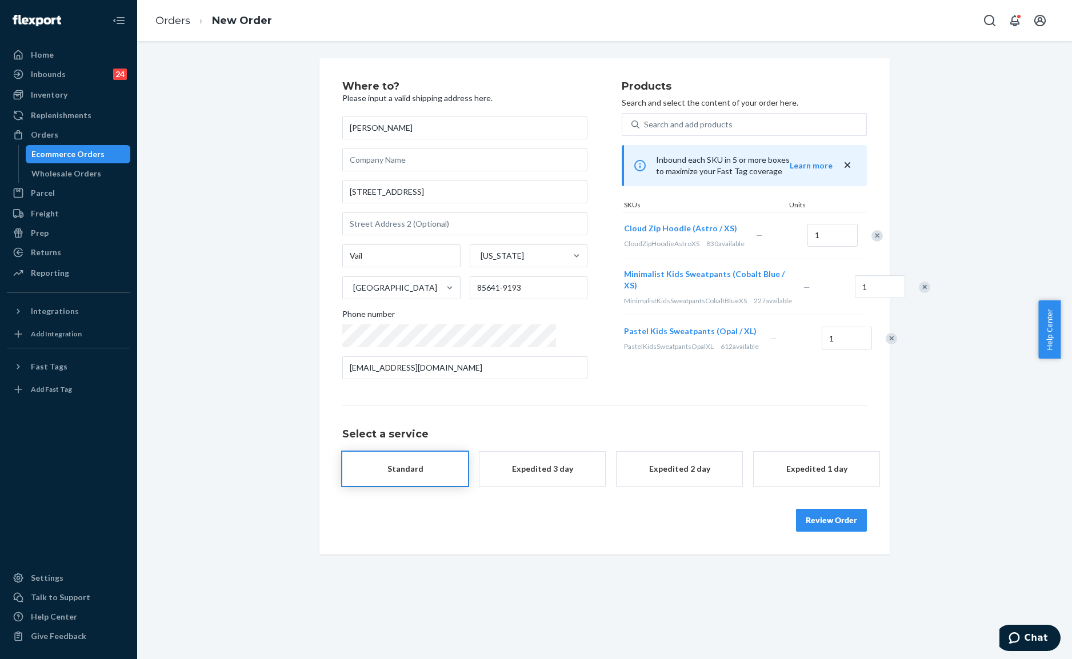
drag, startPoint x: 690, startPoint y: 568, endPoint x: 540, endPoint y: 536, distance: 153.6
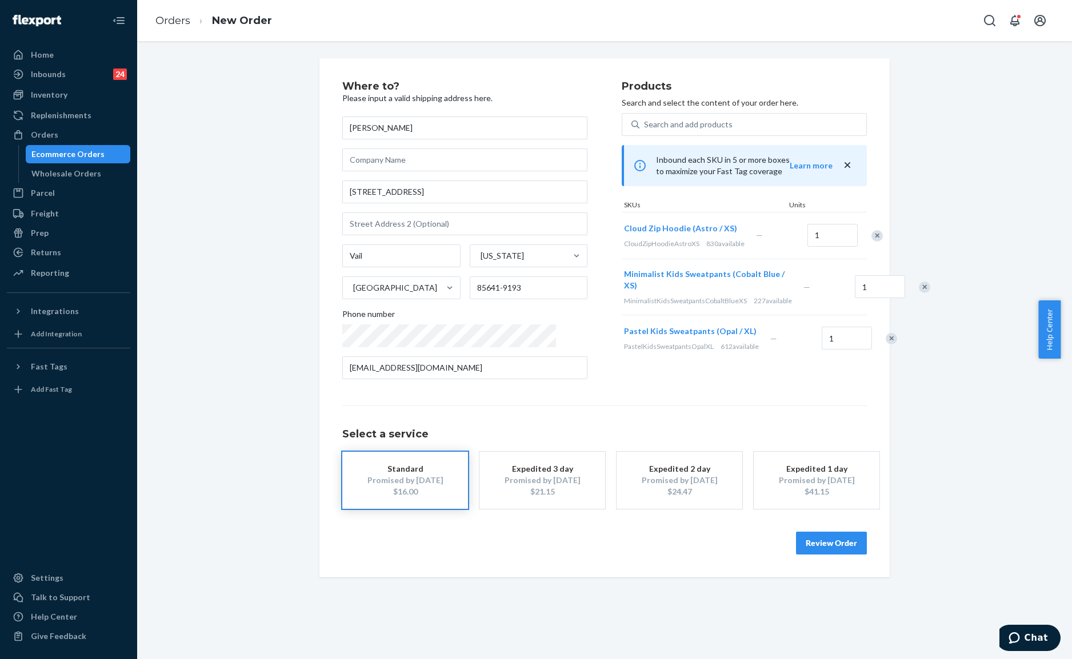
drag, startPoint x: 618, startPoint y: 286, endPoint x: 587, endPoint y: 272, distance: 33.8
click at [624, 272] on span "Minimalist Kids Sweatpants (Cobalt Blue / XS)" at bounding box center [704, 279] width 161 height 21
click at [663, 122] on div "Search and add products" at bounding box center [688, 124] width 89 height 11
click at [645, 122] on input "Search and add products" at bounding box center [644, 124] width 1 height 11
click at [653, 126] on div "Search and add products" at bounding box center [688, 124] width 89 height 11
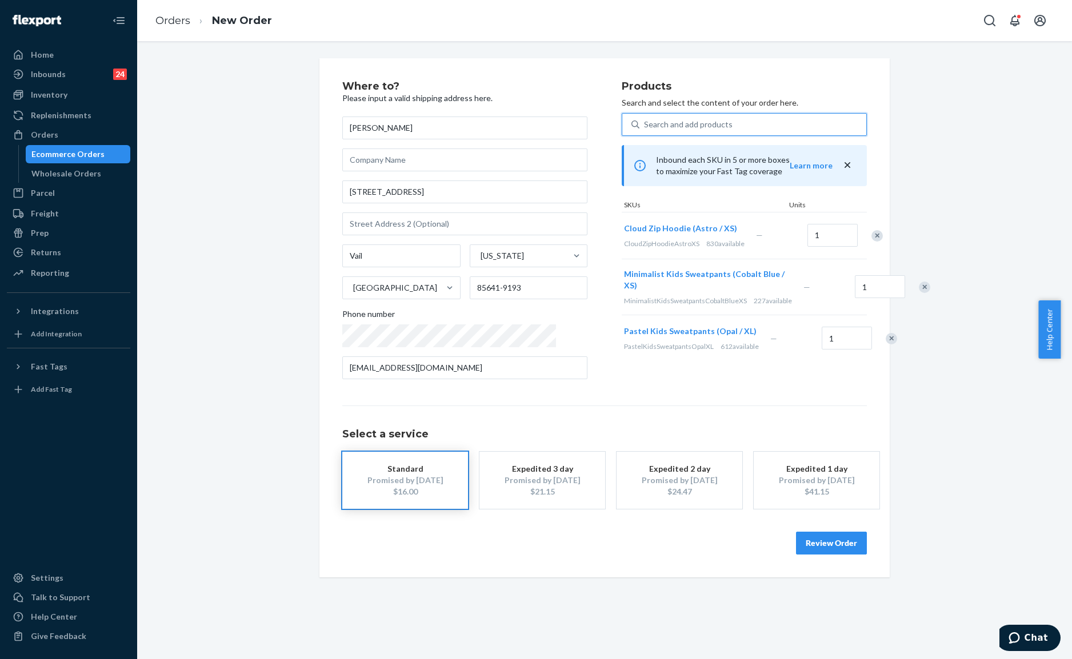
click at [645, 126] on input "0 results available. Select is focused ,type to refine list, press Down to open…" at bounding box center [644, 124] width 1 height 11
paste input "Minimalist Kids Sweatpants Cobalt Blue / XS"
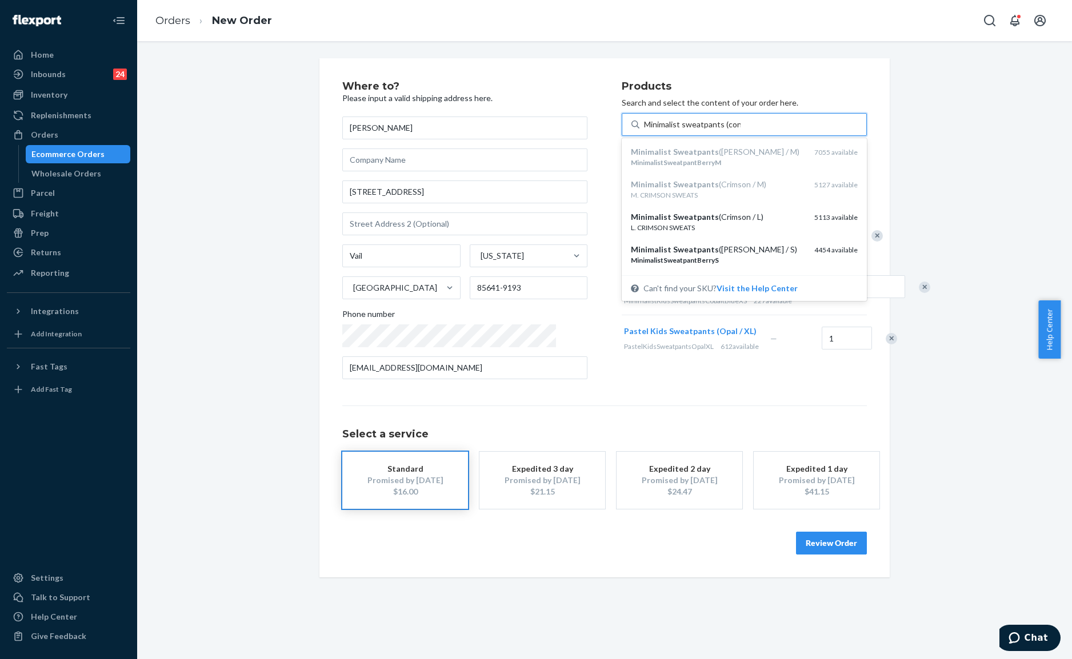
type input "Minimalist sweatpants (co"
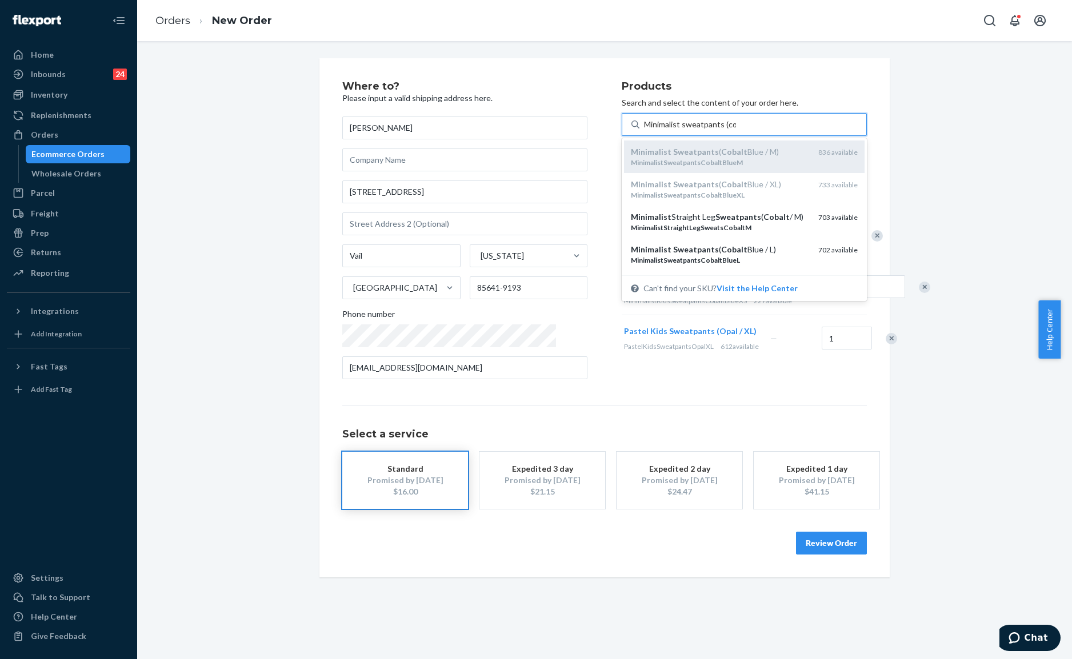
click at [723, 158] on div "MinimalistSweatpantsCobaltBlueM" at bounding box center [720, 163] width 178 height 10
click at [723, 130] on input "Minimalist sweatpants (co" at bounding box center [690, 124] width 92 height 11
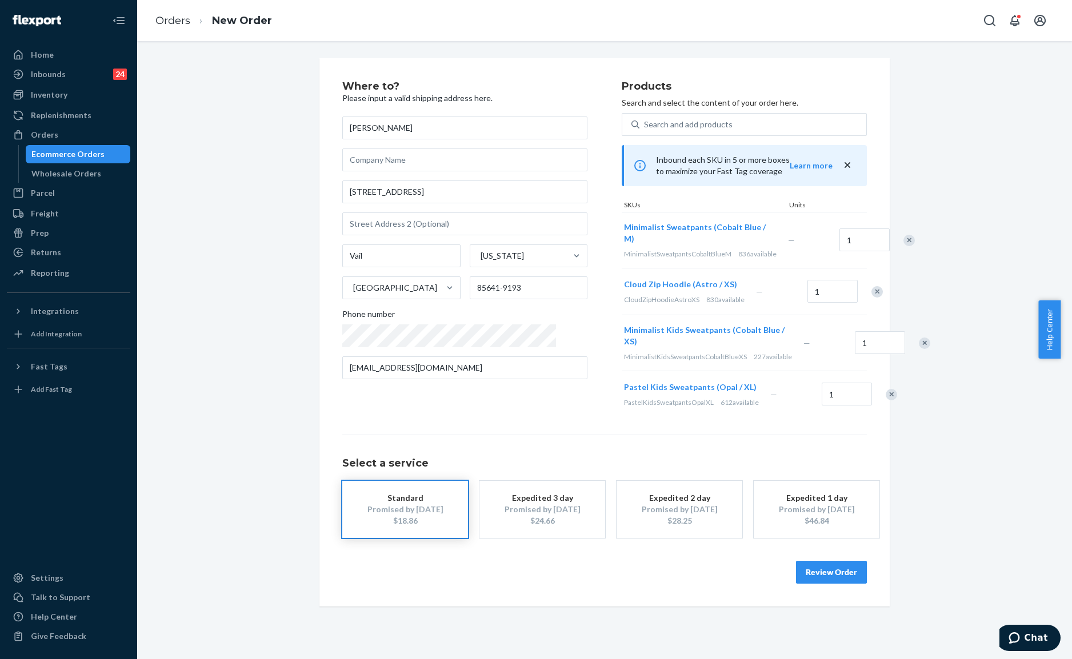
drag, startPoint x: 606, startPoint y: 239, endPoint x: 561, endPoint y: 223, distance: 47.9
click at [561, 223] on div "Where to? Please input a valid shipping address here. Rebecca Dehler 15495 E Hi…" at bounding box center [604, 249] width 524 height 336
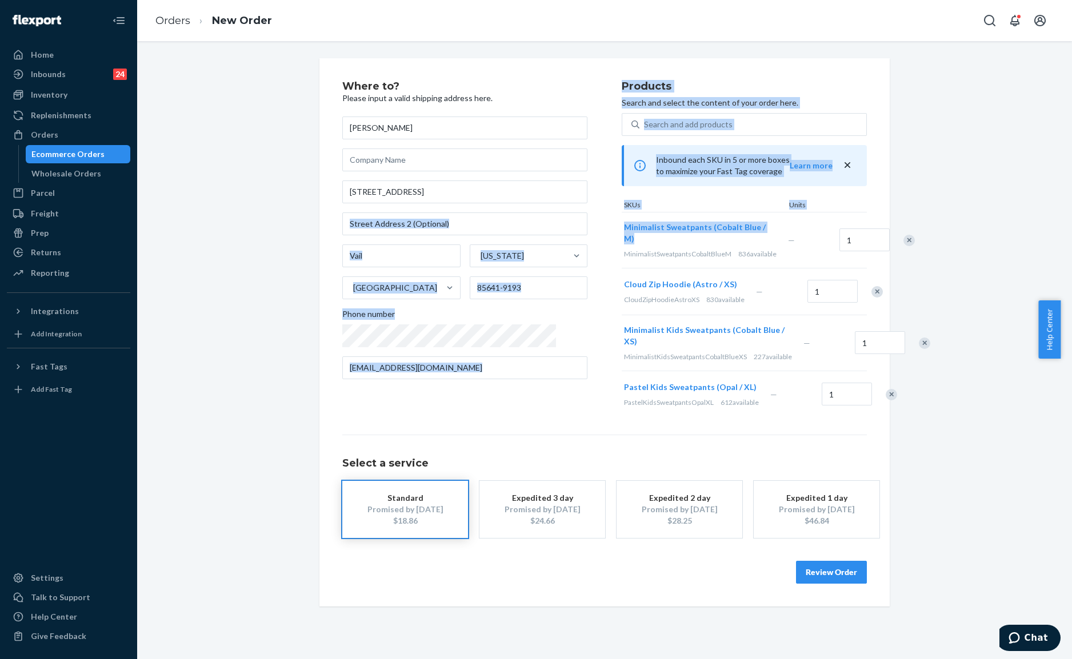
drag, startPoint x: 595, startPoint y: 231, endPoint x: 615, endPoint y: 241, distance: 21.7
click at [615, 241] on div "Where to? Please input a valid shipping address here. Rebecca Dehler 15495 E Hi…" at bounding box center [604, 249] width 524 height 336
click at [570, 224] on div "Where to? Please input a valid shipping address here. Rebecca Dehler 15495 E Hi…" at bounding box center [481, 249] width 279 height 336
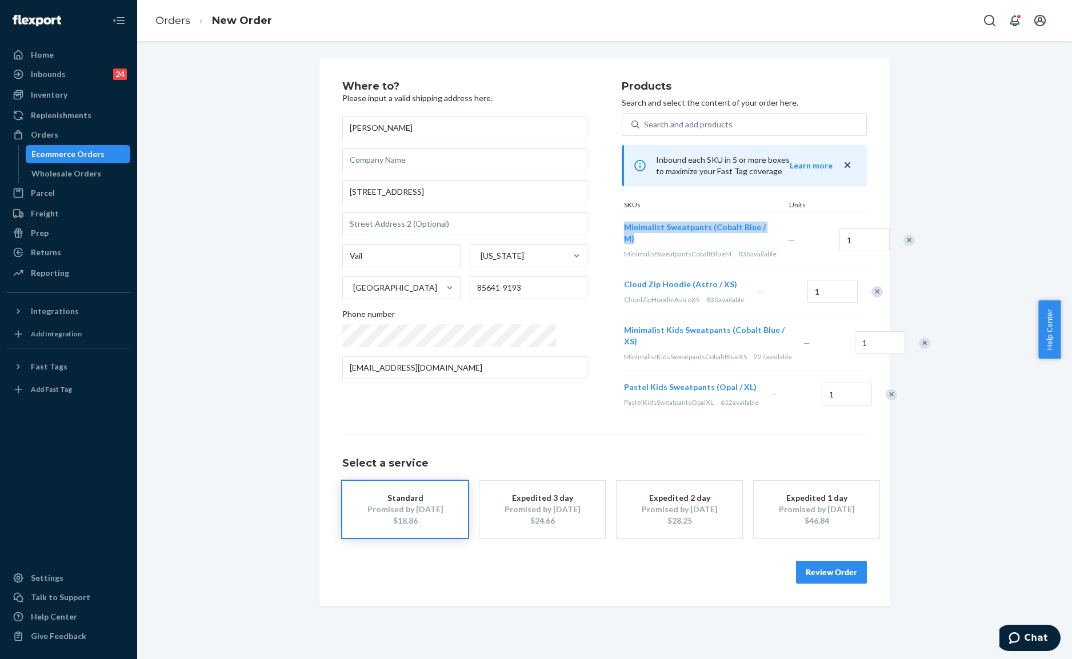
drag, startPoint x: 585, startPoint y: 225, endPoint x: 608, endPoint y: 238, distance: 26.1
click at [621, 238] on div "Minimalist Sweatpants (Cobalt Blue / M) MinimalistSweatpantsCobaltBlueM 836 ava…" at bounding box center [703, 239] width 164 height 55
click at [903, 246] on div "Remove Item" at bounding box center [908, 240] width 11 height 11
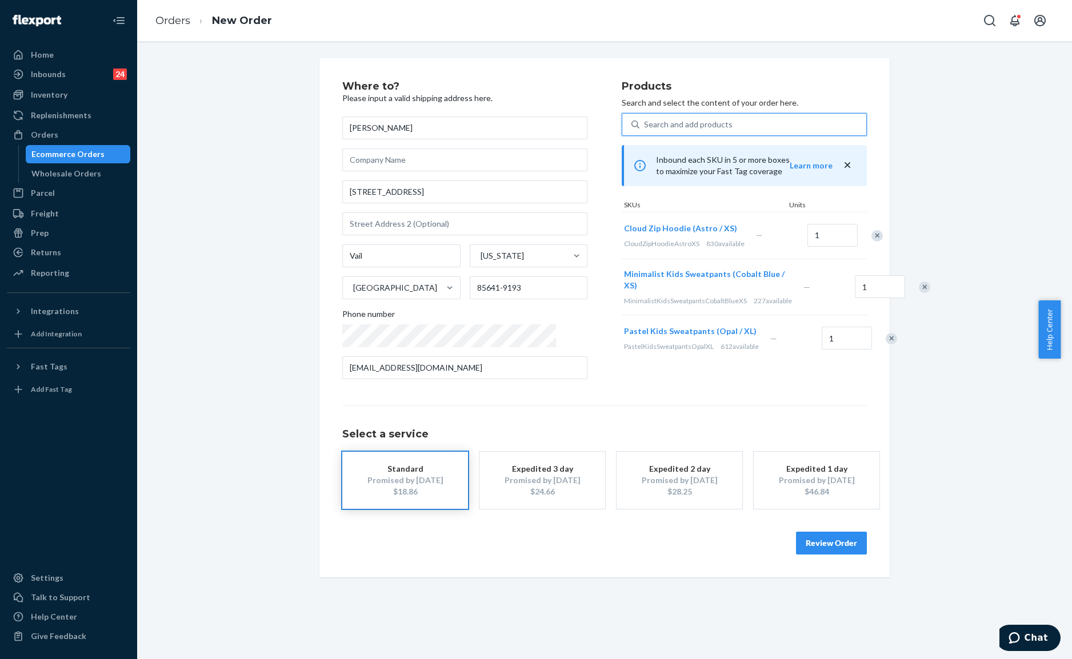
click at [684, 131] on div "Search and add products" at bounding box center [752, 124] width 227 height 21
click at [645, 130] on input "0 results available. Use Up and Down to choose options, press Enter to select t…" at bounding box center [644, 124] width 1 height 11
paste input "Minimalist Kids Sweatpants Cobalt Blue / XS"
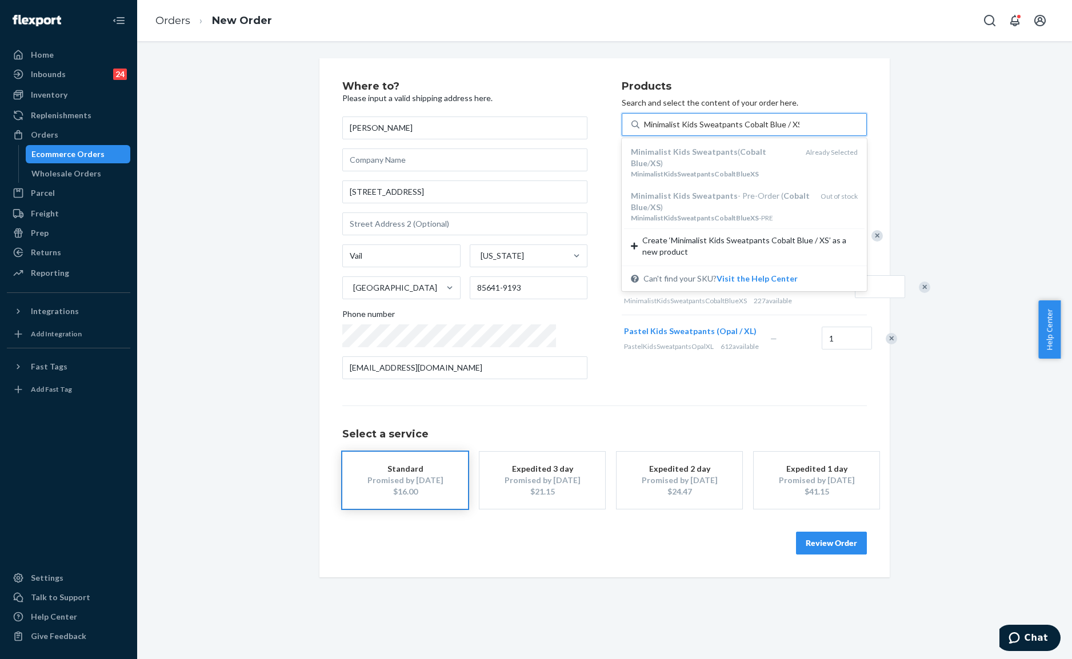
click at [653, 126] on input "Minimalist Kids Sweatpants Cobalt Blue / XS" at bounding box center [721, 124] width 155 height 11
type input "Minimalist Sweatpants Cobalt Blue / XS"
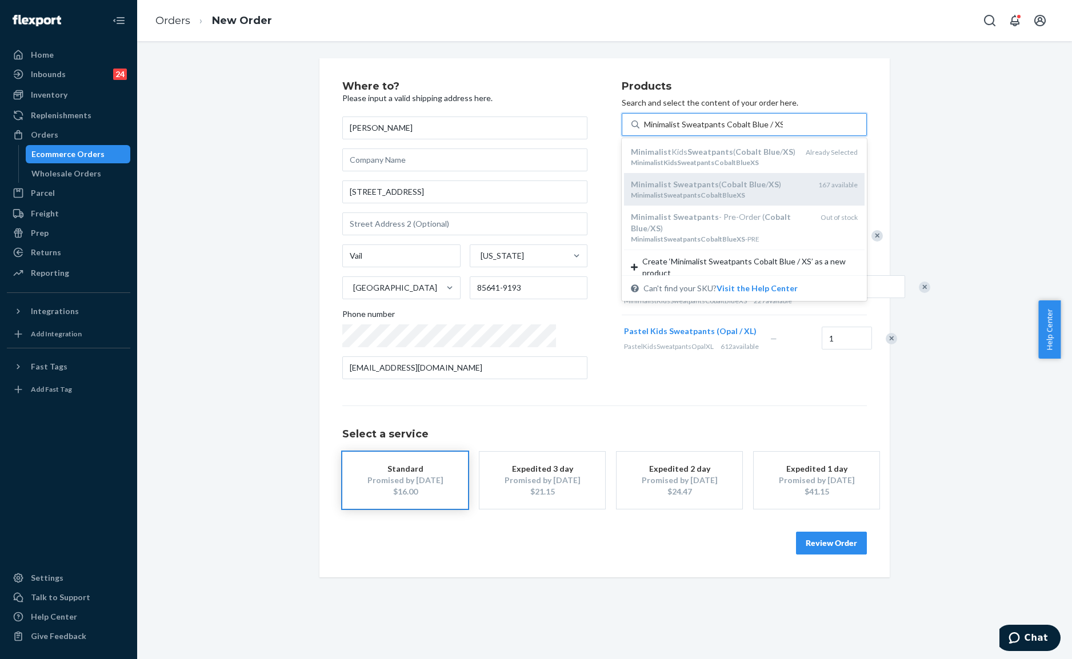
click at [690, 204] on div "Minimalist Sweatpants ( Cobalt Blue / XS ) MinimalistSweatpantsCobaltBlueXS 167…" at bounding box center [744, 189] width 240 height 33
click at [690, 130] on input "Minimalist Sweatpants Cobalt Blue / XS" at bounding box center [713, 124] width 139 height 11
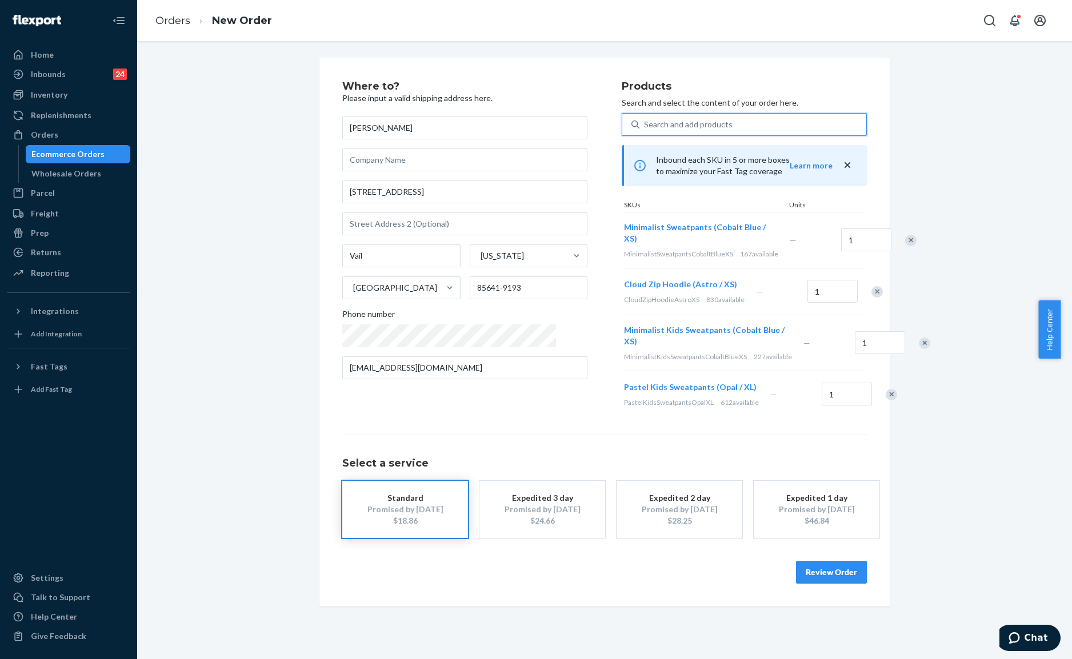
click at [871, 298] on div "Remove Item" at bounding box center [876, 291] width 11 height 11
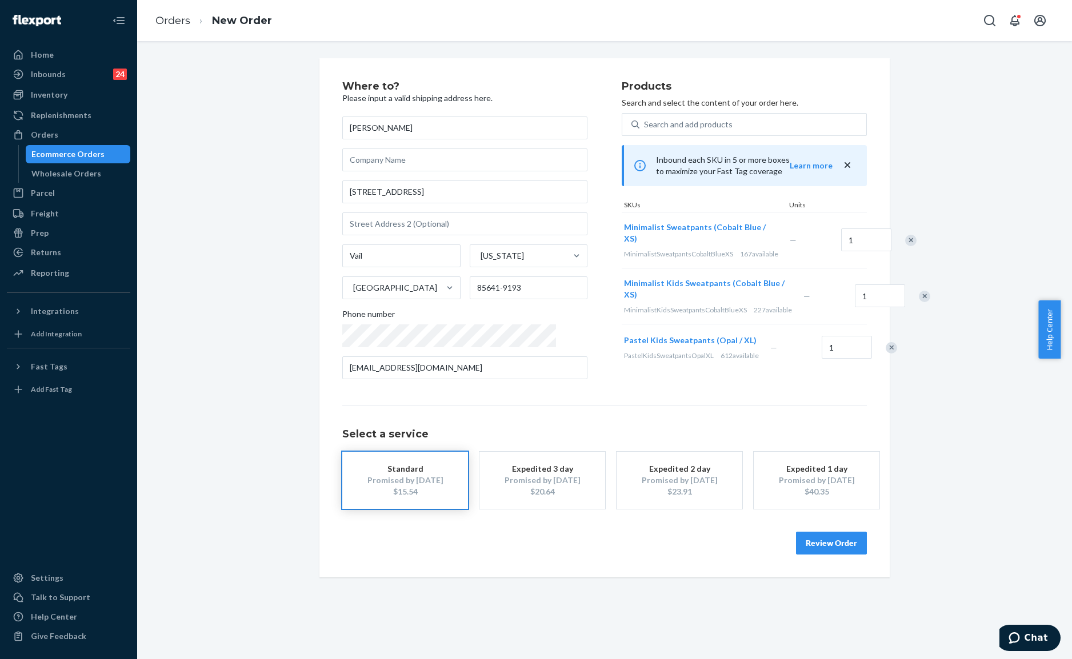
click at [918, 302] on div "Remove Item" at bounding box center [923, 296] width 11 height 11
click at [870, 302] on div at bounding box center [884, 291] width 29 height 30
click at [885, 298] on div "Remove Item" at bounding box center [890, 291] width 11 height 11
click at [700, 314] on div "Products Search and select the content of your order here. Search and add produ…" at bounding box center [743, 234] width 245 height 307
click at [844, 315] on div "Products Search and select the content of your order here. Search and add produ…" at bounding box center [743, 234] width 245 height 307
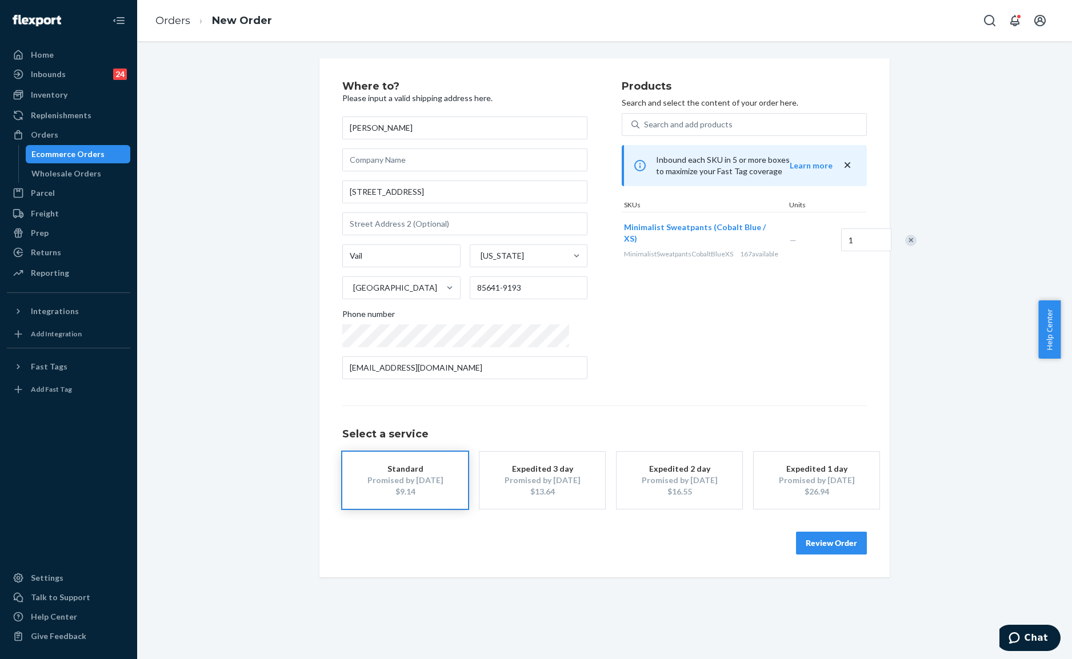
click at [830, 544] on button "Review Order" at bounding box center [831, 543] width 71 height 23
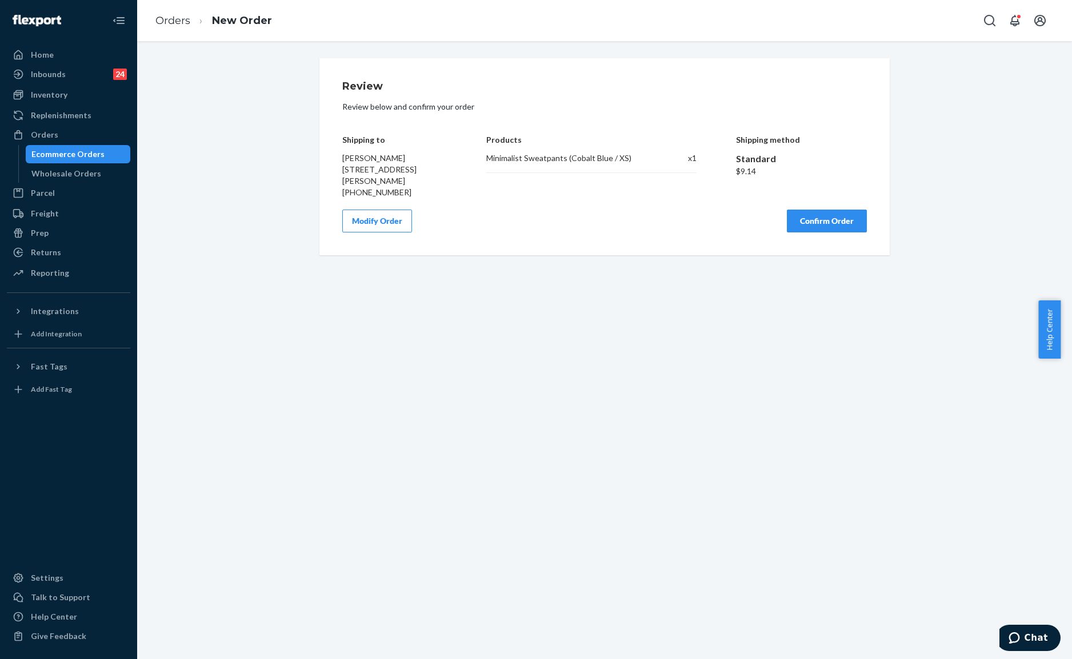
click at [727, 367] on div "Review Review below and confirm your order Shipping to Rebecca Dehler 15495 E H…" at bounding box center [604, 350] width 934 height 618
click at [817, 218] on button "Confirm Order" at bounding box center [827, 221] width 80 height 23
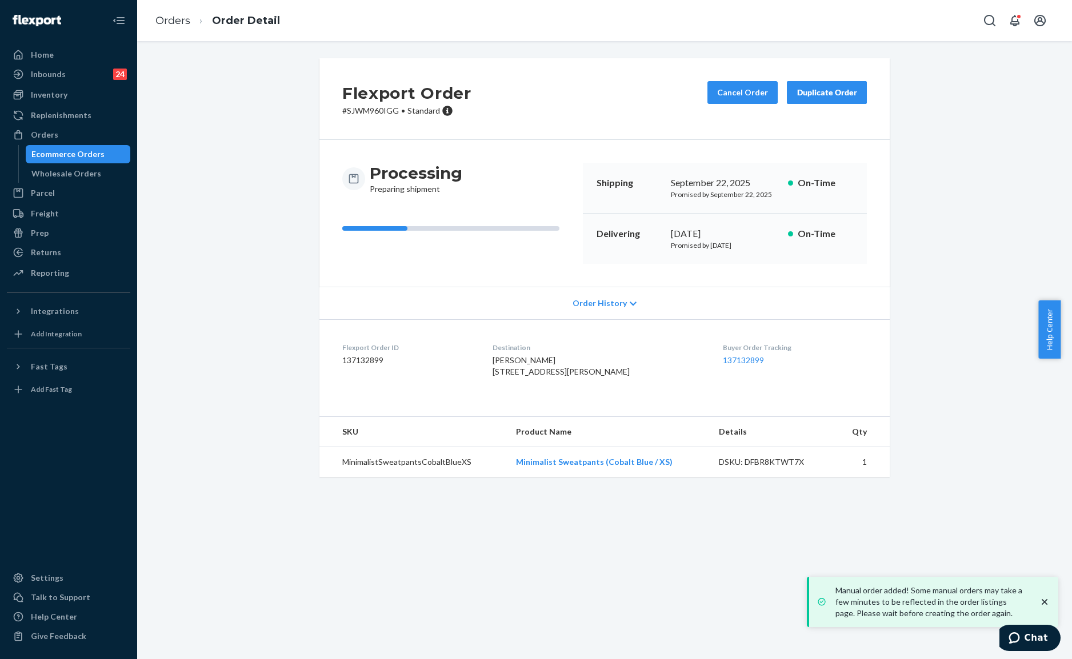
click at [686, 478] on td "Minimalist Sweatpants (Cobalt Blue / XS)" at bounding box center [608, 462] width 203 height 30
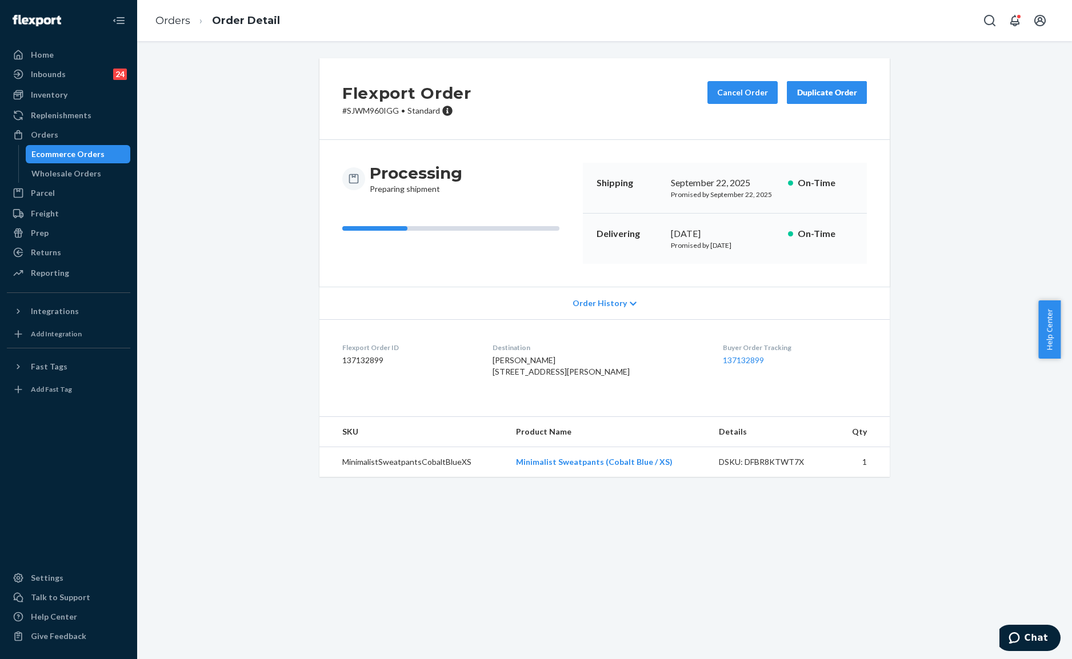
click at [435, 478] on td "MinimalistSweatpantsCobaltBlueXS" at bounding box center [412, 462] width 187 height 30
drag, startPoint x: 435, startPoint y: 489, endPoint x: 439, endPoint y: 412, distance: 76.6
click at [435, 478] on td "MinimalistSweatpantsCobaltBlueXS" at bounding box center [412, 462] width 187 height 30
drag, startPoint x: 394, startPoint y: 115, endPoint x: 345, endPoint y: 111, distance: 48.7
click at [345, 111] on p "# SJWM960IGG • Standard" at bounding box center [406, 110] width 129 height 11
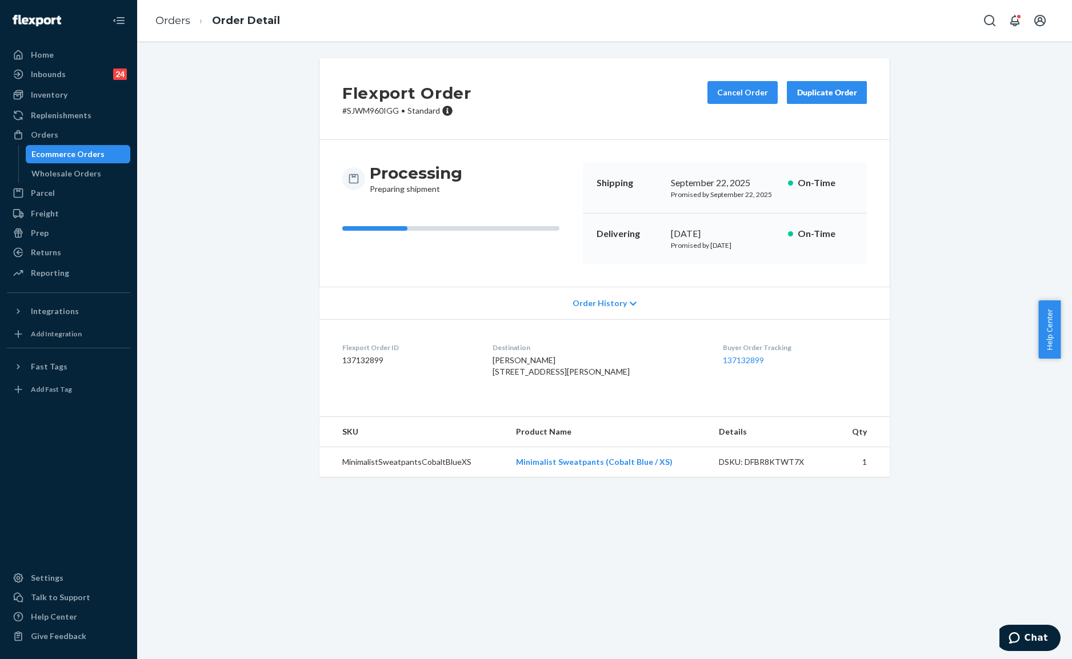
click at [266, 47] on div "Flexport Order # SJWM960IGG • Standard Cancel Order Duplicate Order Processing …" at bounding box center [604, 350] width 934 height 618
drag, startPoint x: 391, startPoint y: 107, endPoint x: 326, endPoint y: 113, distance: 65.3
click at [326, 113] on div "Flexport Order # SJWM960IGG • Standard Cancel Order Duplicate Order" at bounding box center [604, 99] width 570 height 82
copy p "# SJWM960IGG"
click at [226, 180] on div "Flexport Order # SJWM960IGG • Standard Cancel Order Duplicate Order Processing …" at bounding box center [604, 274] width 917 height 432
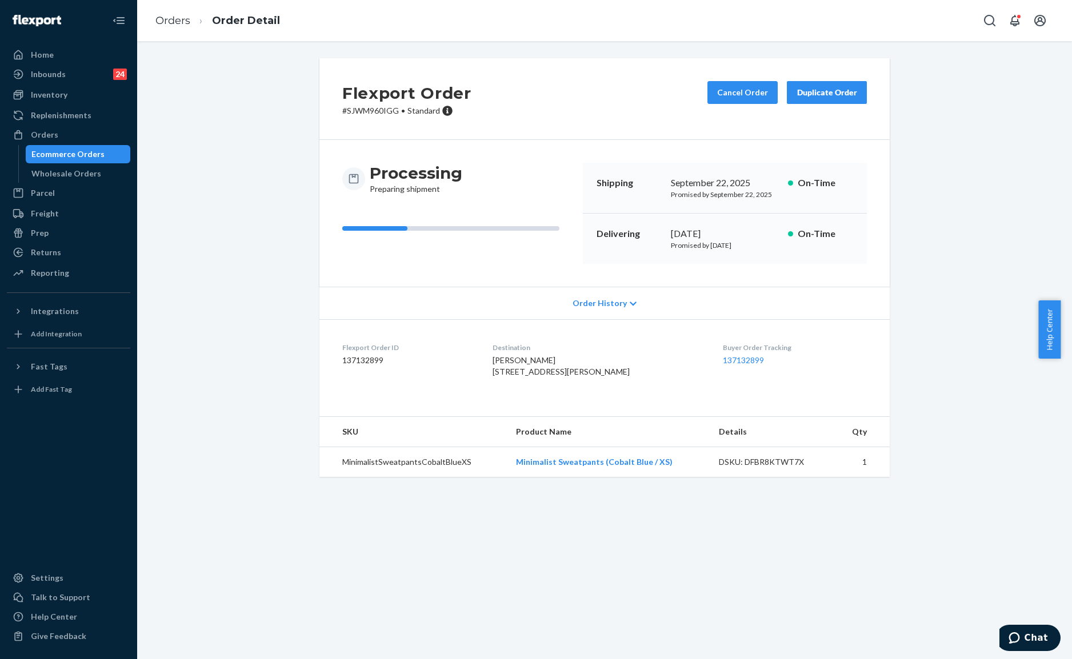
click at [448, 153] on div "Processing Preparing shipment Shipping September 22, 2025 Promised by September…" at bounding box center [604, 213] width 570 height 147
click at [385, 111] on p "# SJWM960IGG • Standard" at bounding box center [406, 110] width 129 height 11
copy p "# SJWM960IGG"
drag, startPoint x: 391, startPoint y: 107, endPoint x: 296, endPoint y: 101, distance: 95.6
click at [327, 103] on div "Flexport Order # SJWM960IGG • Standard Cancel Order Duplicate Order" at bounding box center [604, 99] width 570 height 82
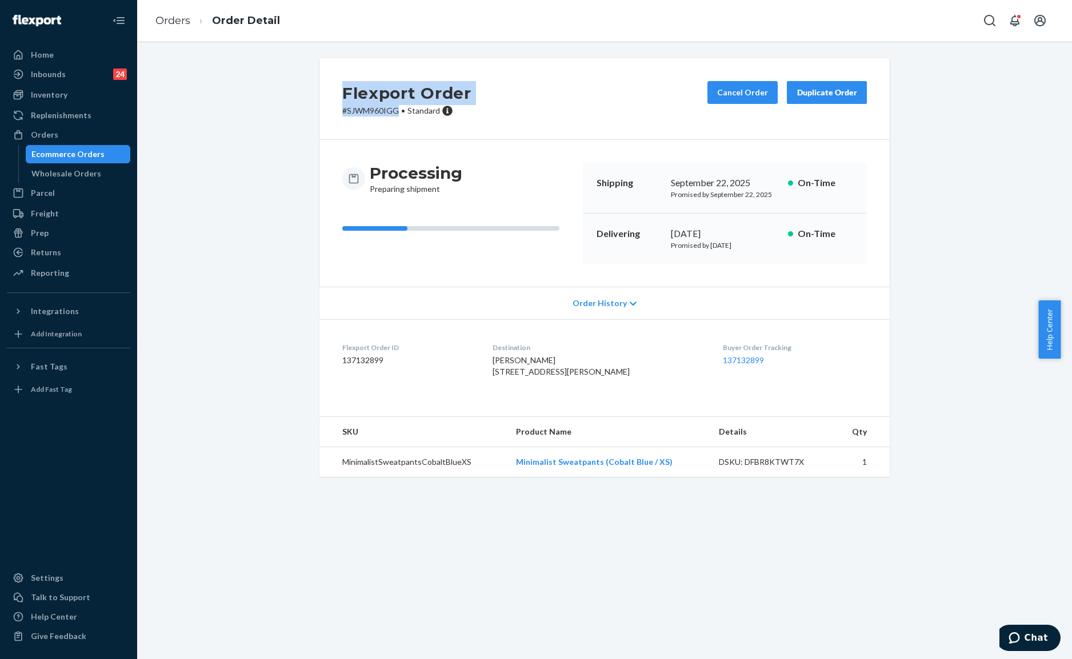
copy div "Flexport Order # SJWM960IGG"
click at [281, 101] on div "Flexport Order # SJWM960IGG • Standard Cancel Order Duplicate Order Processing …" at bounding box center [604, 274] width 917 height 432
drag, startPoint x: 396, startPoint y: 111, endPoint x: 336, endPoint y: 111, distance: 60.5
click at [342, 111] on p "# SJWM960IGG • Standard" at bounding box center [406, 110] width 129 height 11
copy p "# SJWM960IGG"
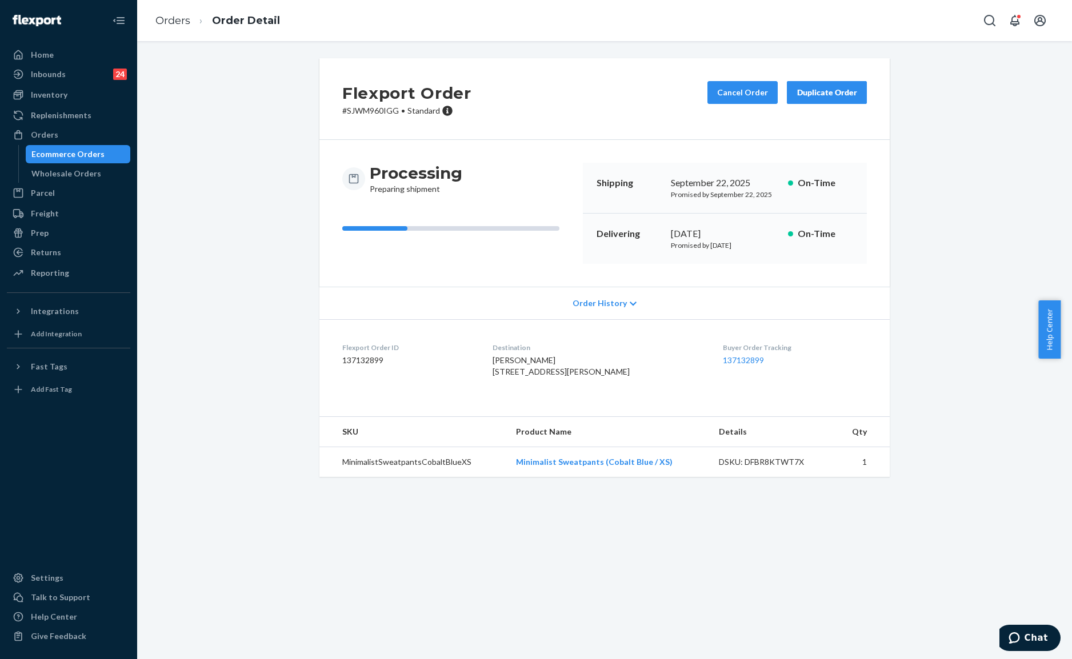
click at [512, 192] on div "Processing Preparing shipment" at bounding box center [457, 179] width 231 height 32
click at [240, 90] on div "Flexport Order # SJWM960IGG • Standard Cancel Order Duplicate Order Processing …" at bounding box center [604, 274] width 917 height 432
click at [202, 19] on li "Order Detail" at bounding box center [235, 20] width 90 height 15
click at [175, 21] on link "Orders" at bounding box center [172, 20] width 35 height 13
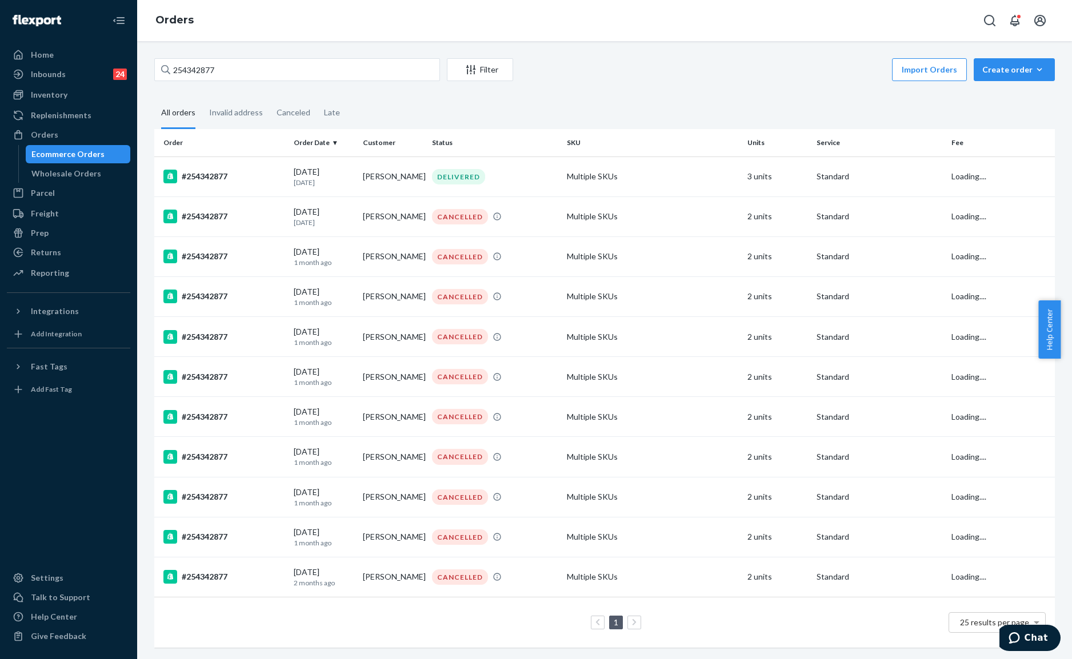
click at [312, 40] on div "Orders" at bounding box center [604, 20] width 934 height 41
click at [316, 67] on input "254342877" at bounding box center [297, 69] width 286 height 23
paste input "#255132424"
type input "#255132424"
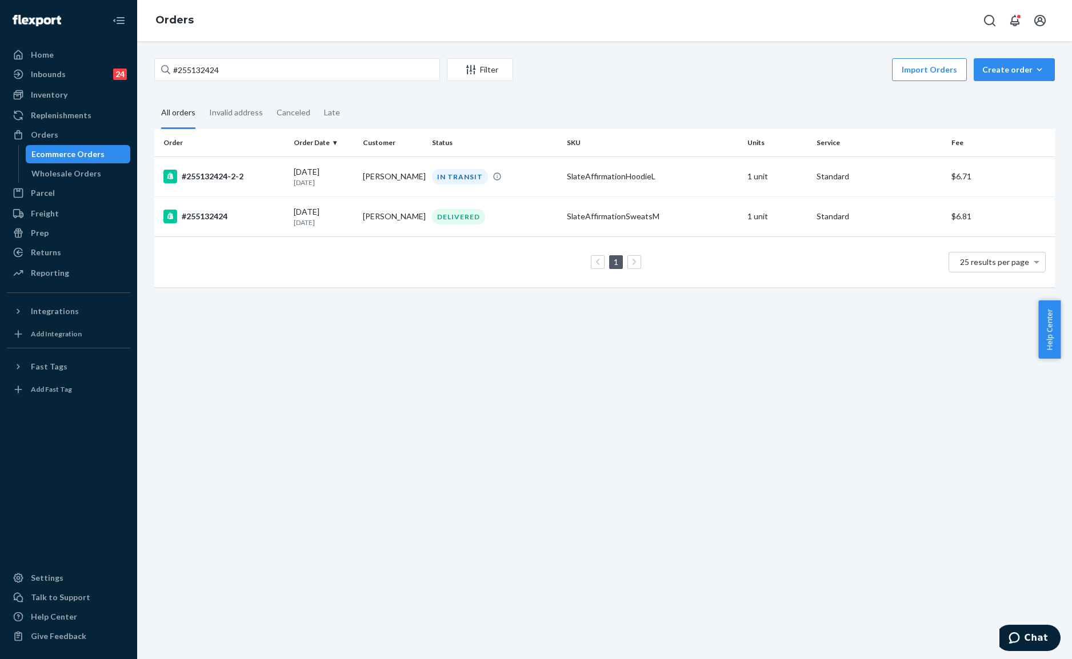
click at [599, 85] on div "#255132424 Filter Import Orders Create order Ecommerce order Removal order All …" at bounding box center [604, 178] width 917 height 240
click at [583, 85] on div "#255132424 Filter Import Orders Create order Ecommerce order Removal order All …" at bounding box center [604, 178] width 917 height 240
click at [743, 277] on div "1 25 results per page" at bounding box center [604, 262] width 882 height 37
click at [440, 180] on div "IN TRANSIT" at bounding box center [460, 176] width 56 height 15
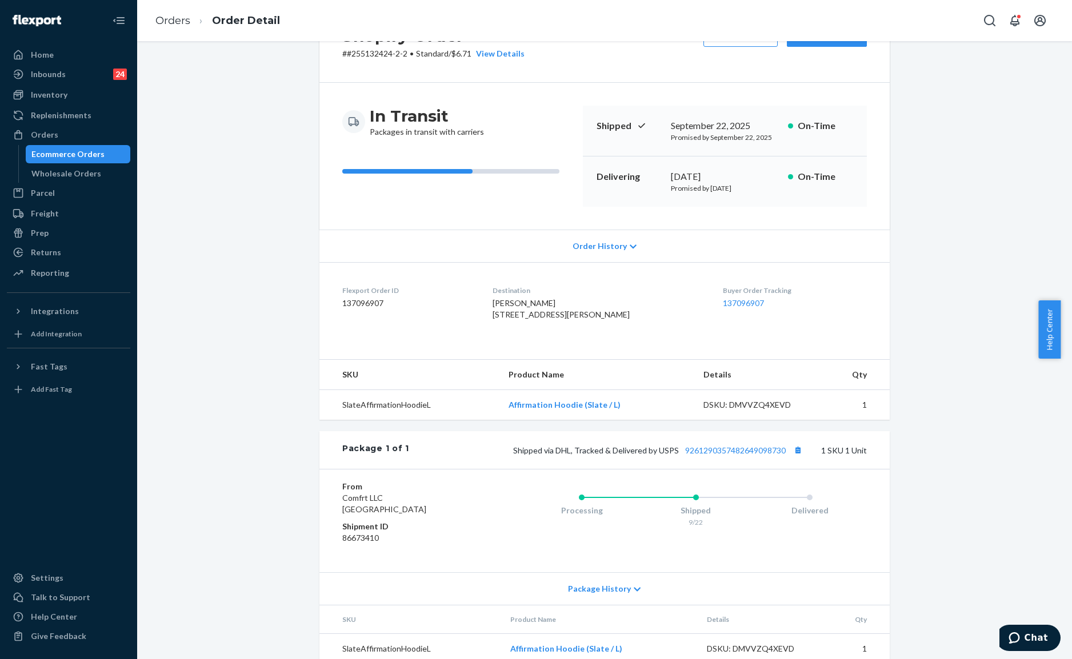
scroll to position [99, 0]
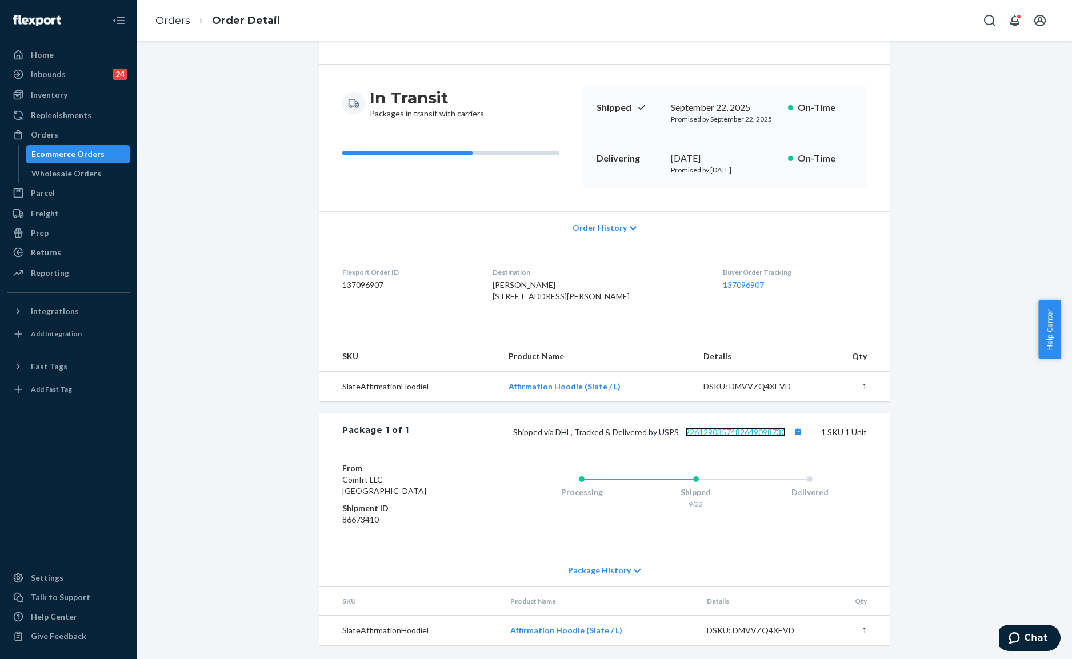
click at [745, 432] on link "9261290357482649098730" at bounding box center [735, 432] width 101 height 10
